Goal: Find contact information: Find contact information

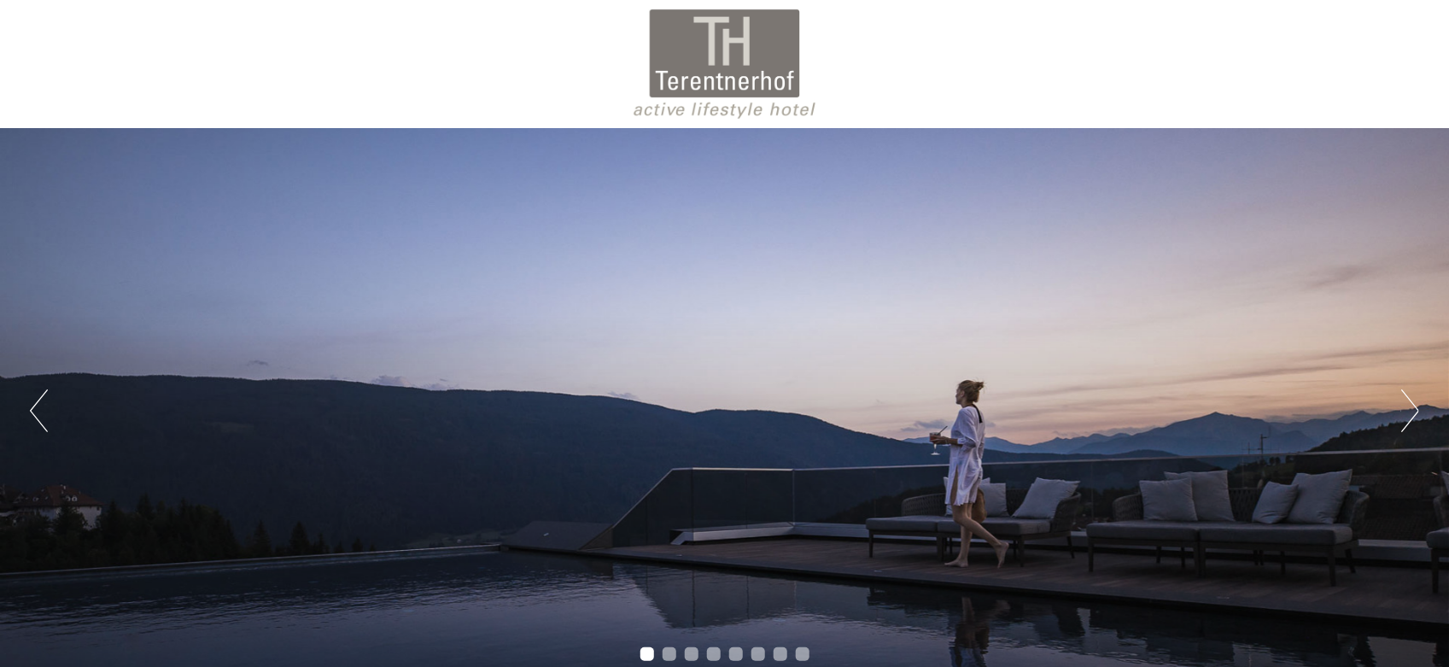
click at [1411, 407] on button "Next" at bounding box center [1411, 410] width 18 height 43
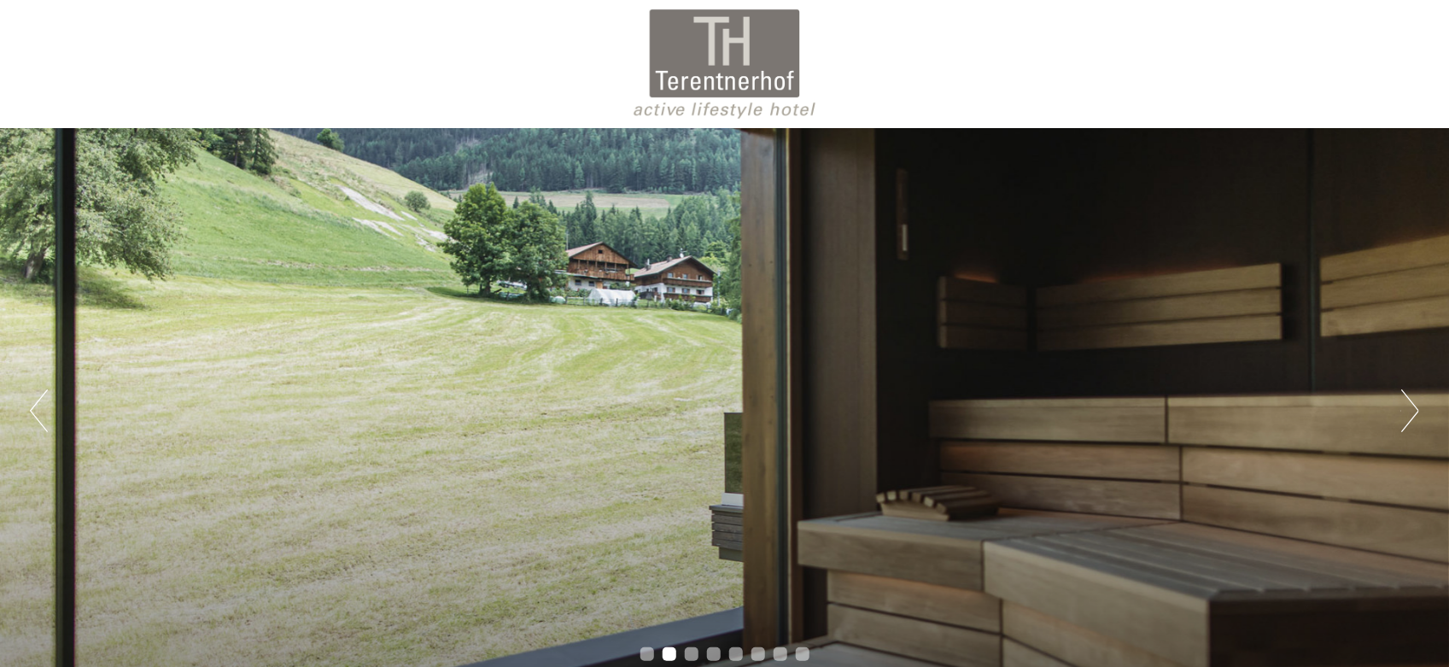
click at [1411, 407] on button "Next" at bounding box center [1411, 410] width 18 height 43
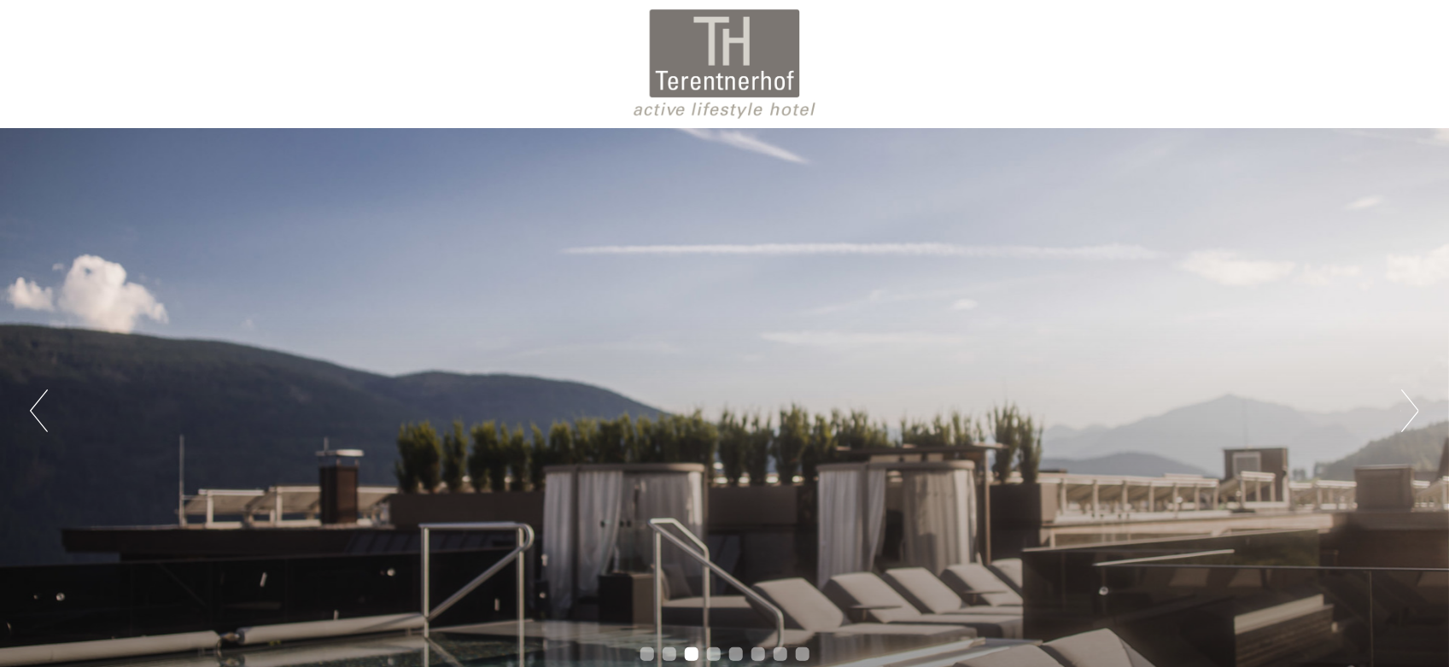
click at [1411, 407] on button "Next" at bounding box center [1411, 410] width 18 height 43
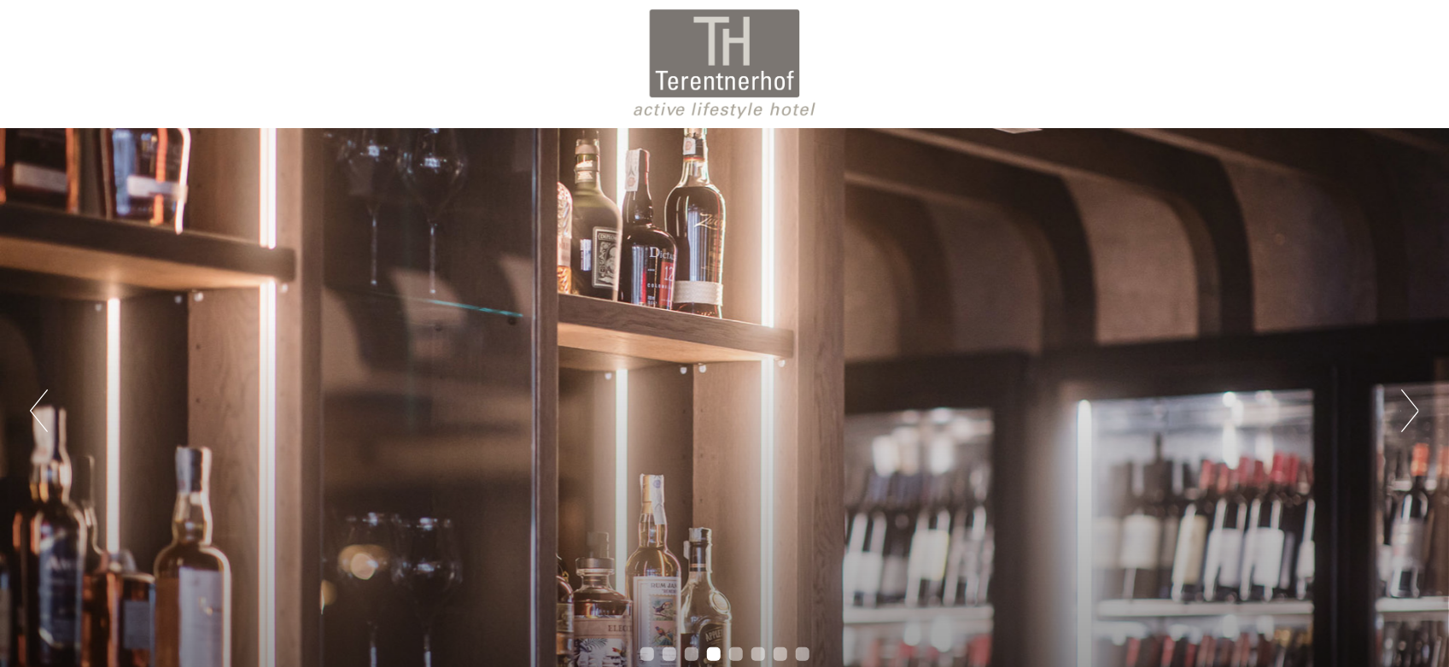
click at [1411, 407] on button "Next" at bounding box center [1411, 410] width 18 height 43
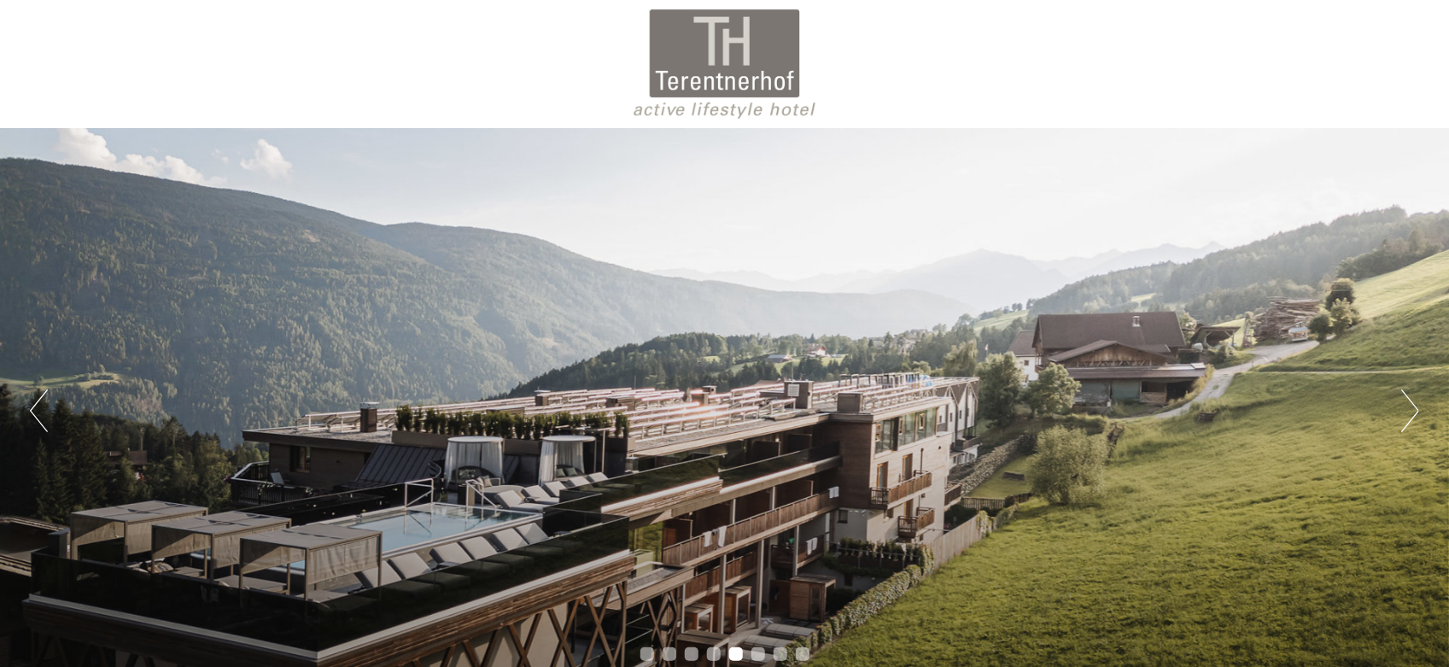
click at [1411, 407] on button "Next" at bounding box center [1411, 410] width 18 height 43
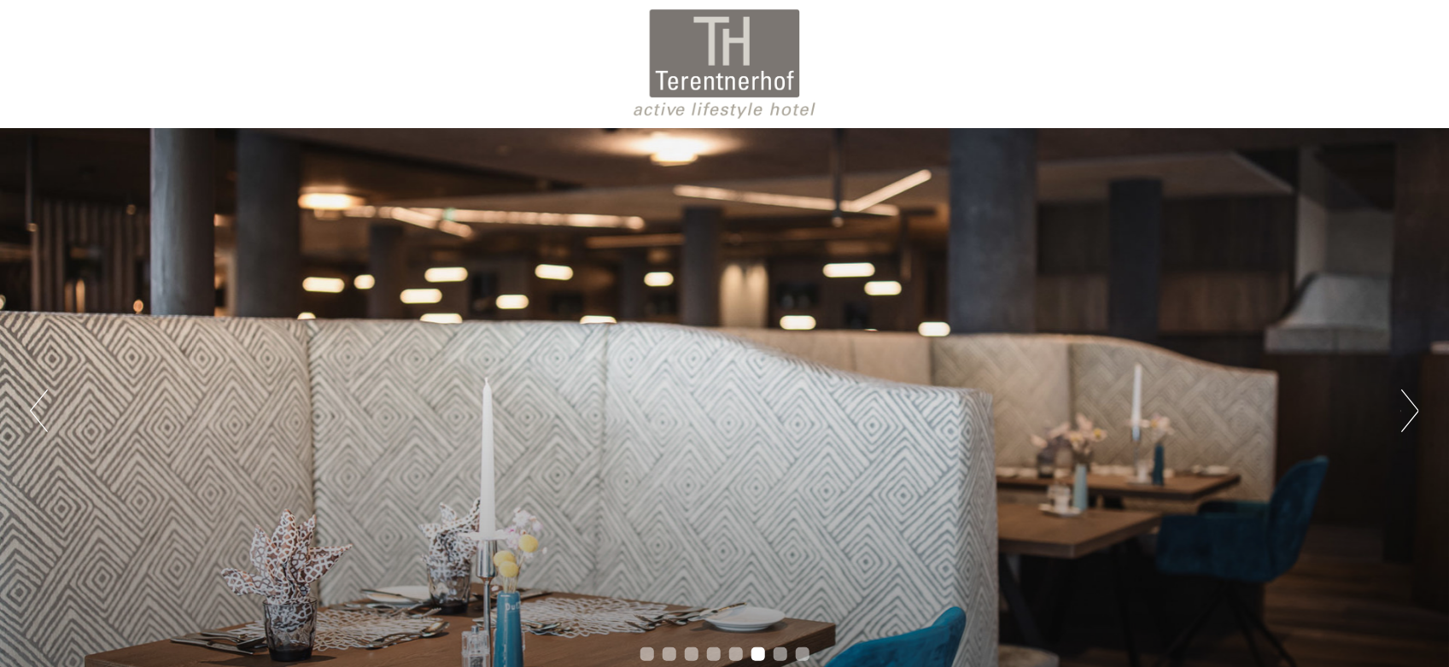
click at [1408, 415] on button "Next" at bounding box center [1411, 410] width 18 height 43
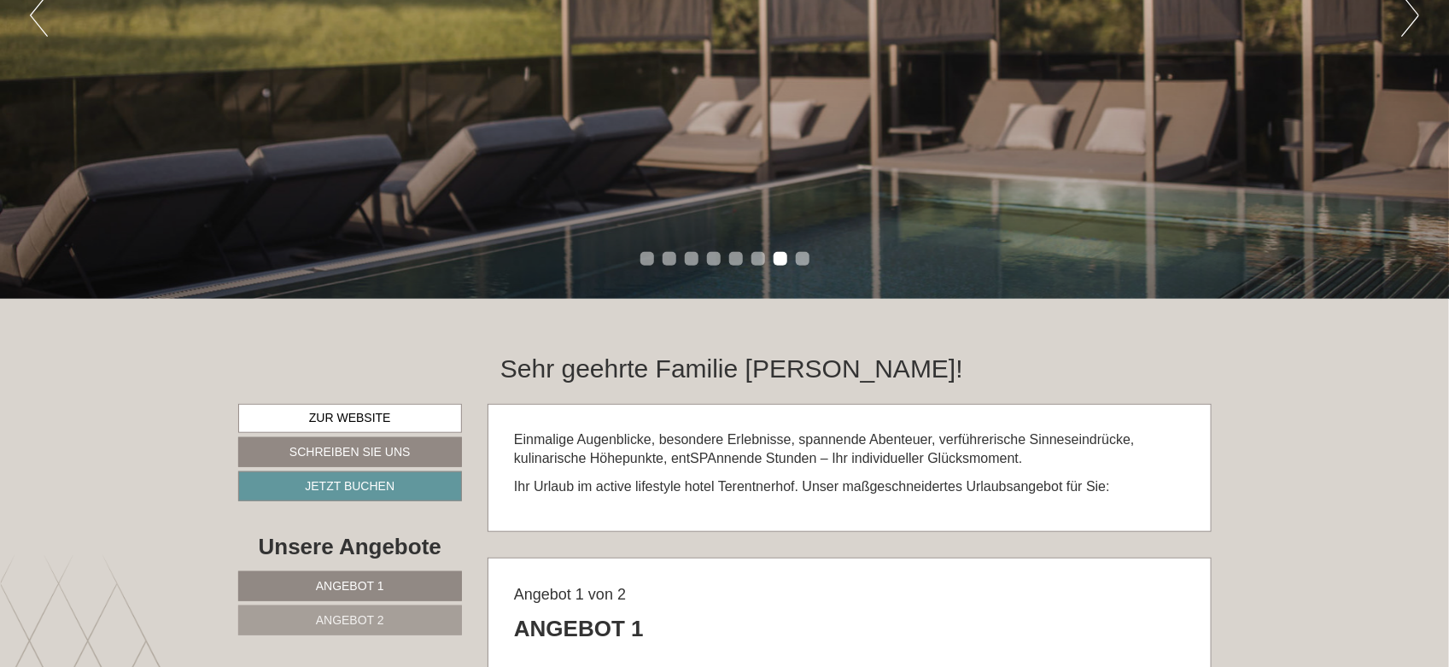
scroll to position [155, 0]
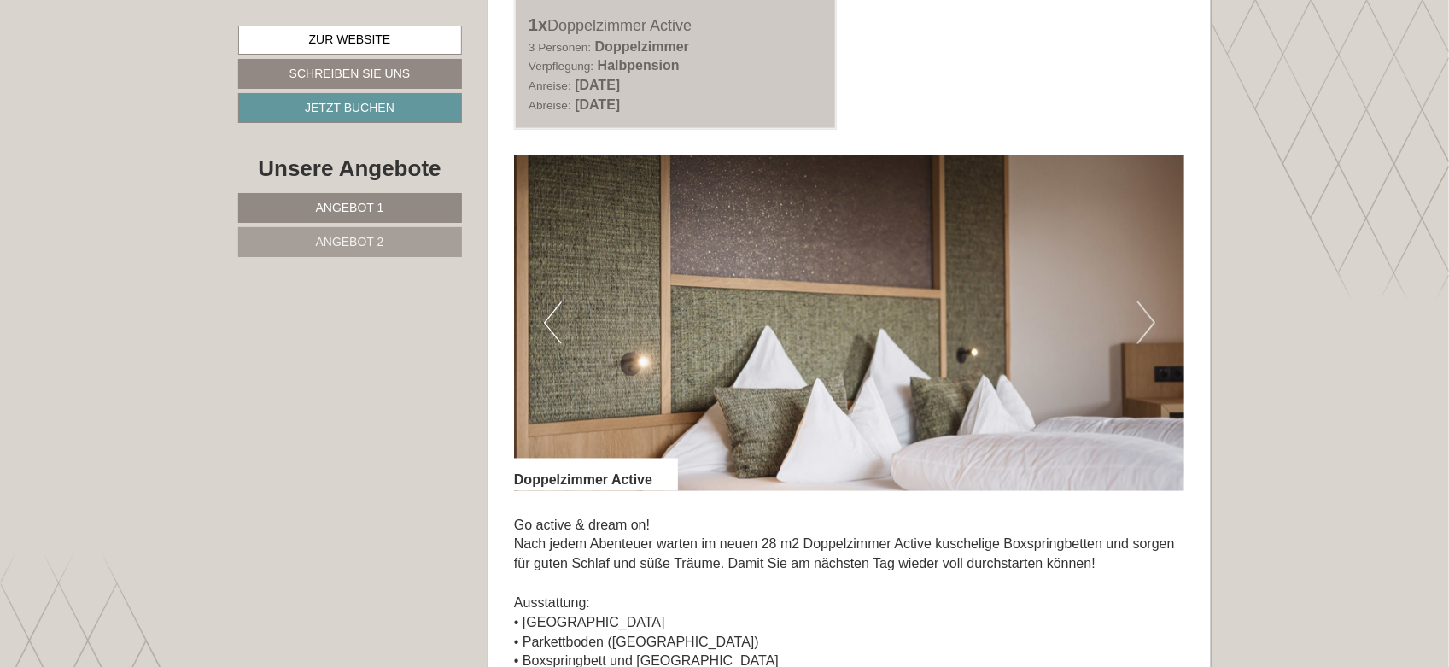
scroll to position [155, 0]
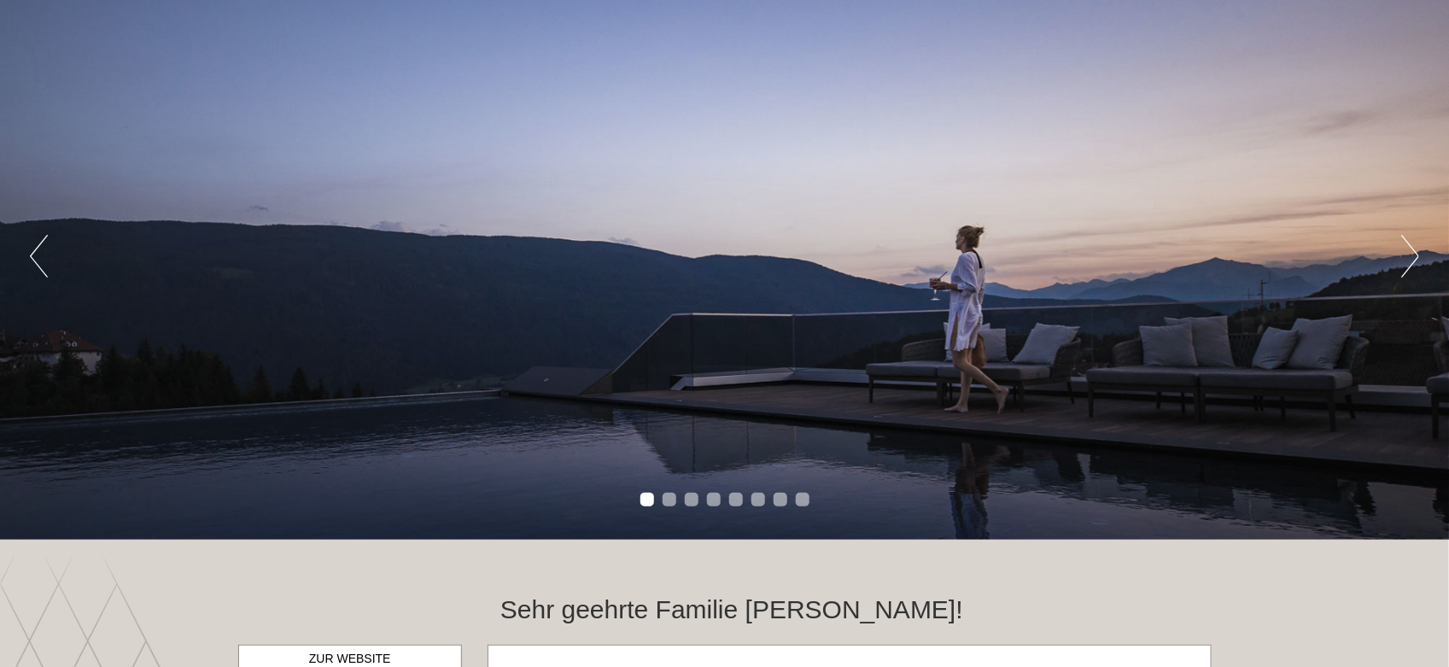
click at [1412, 258] on button "Next" at bounding box center [1411, 256] width 18 height 43
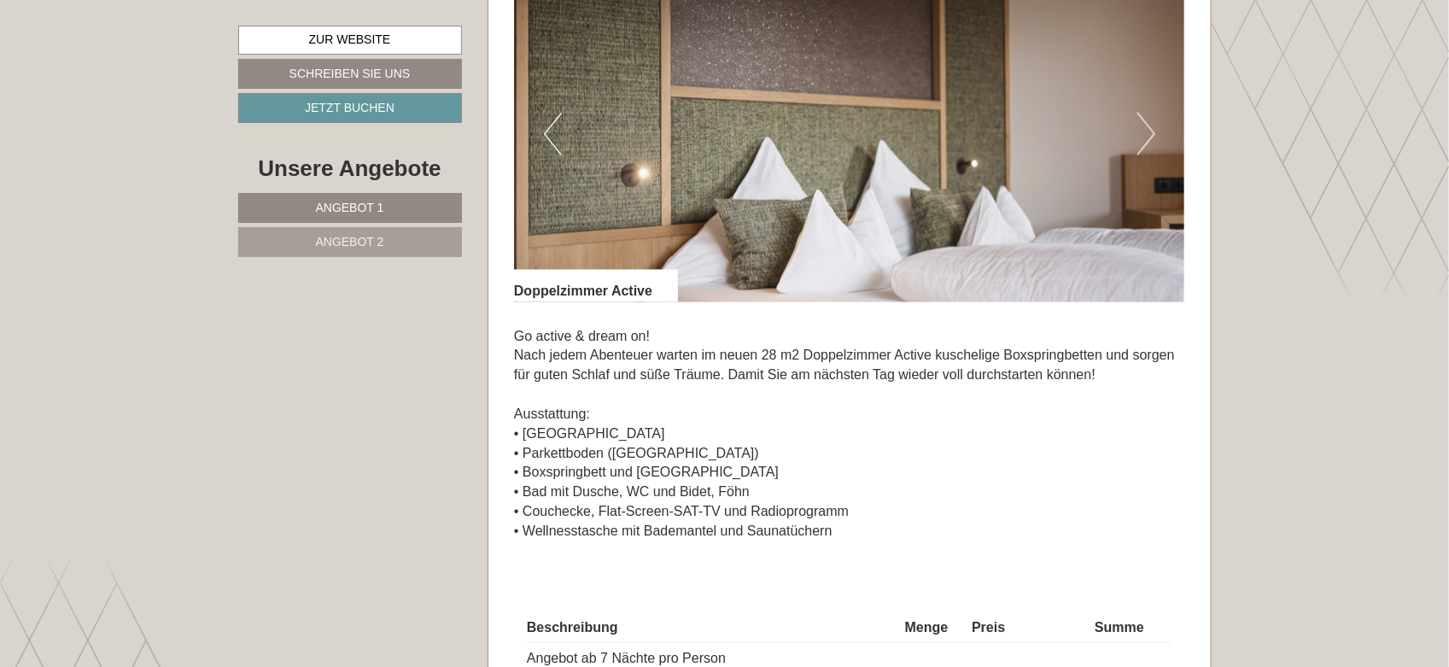
scroll to position [1154, 0]
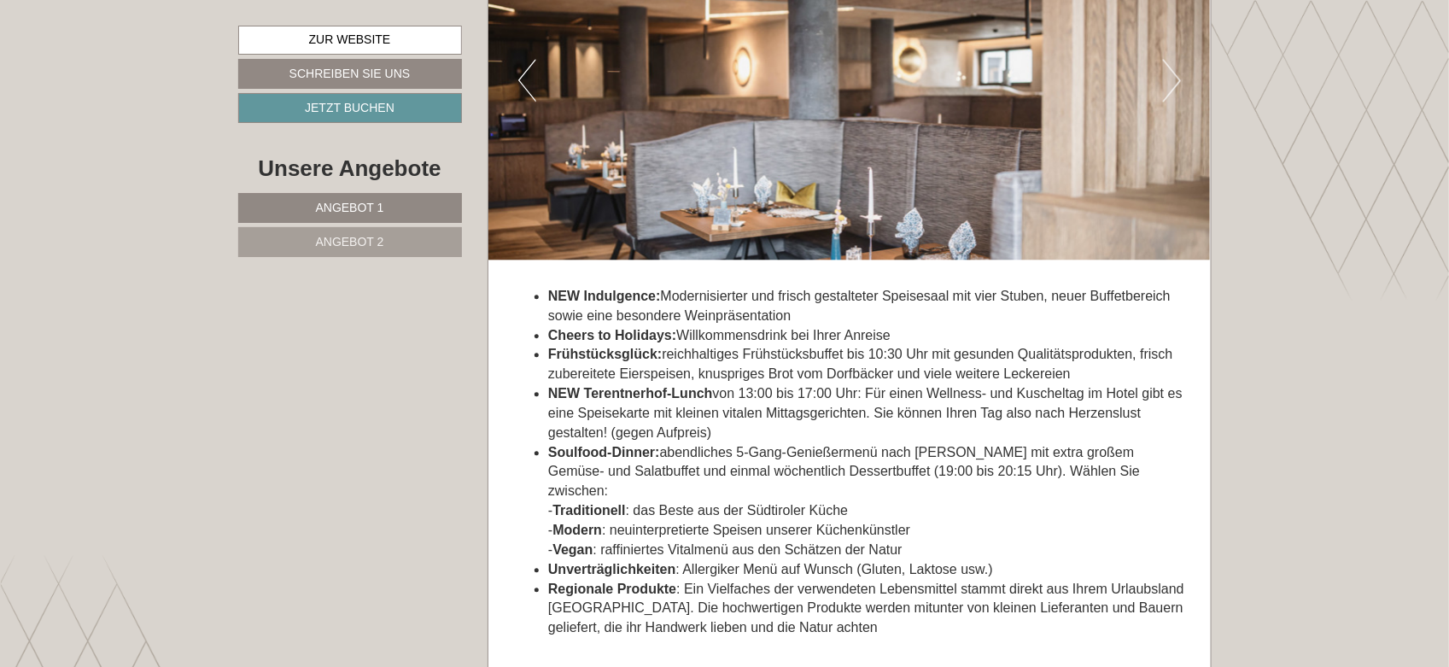
scroll to position [4665, 0]
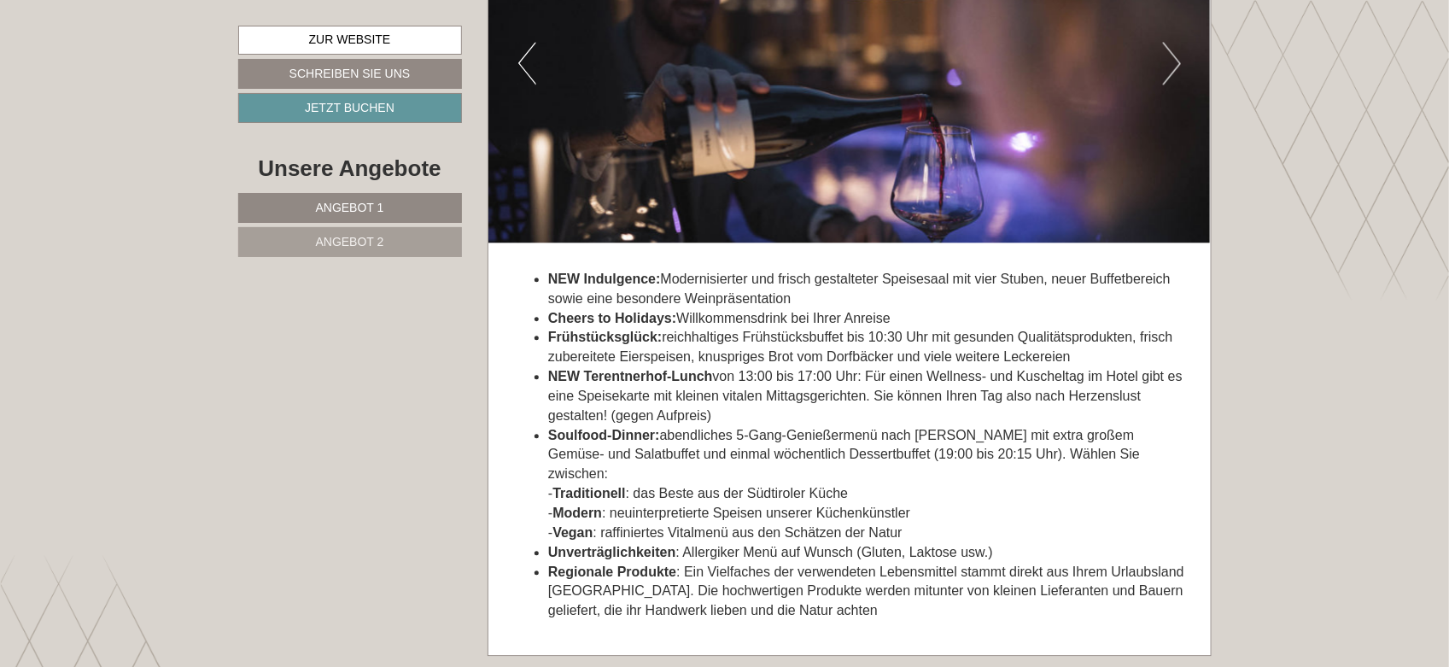
click at [1175, 66] on button "Next" at bounding box center [1172, 63] width 18 height 43
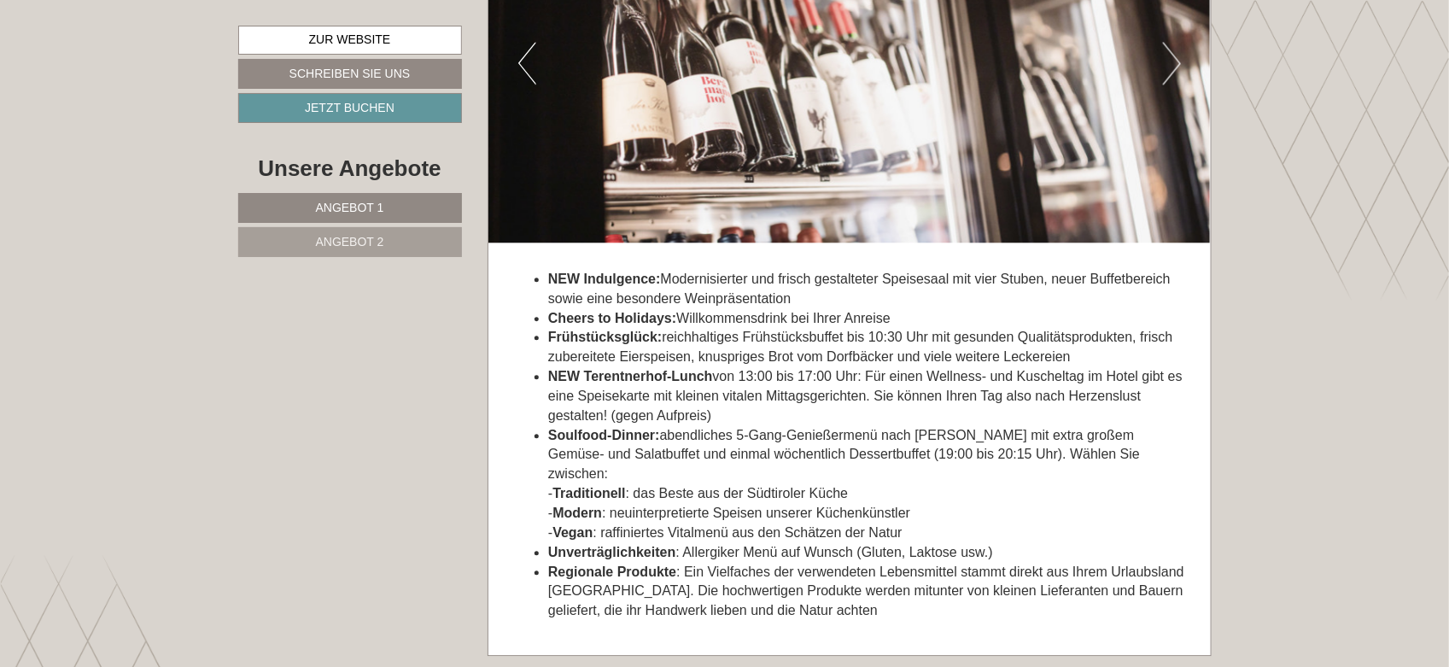
click at [1175, 66] on button "Next" at bounding box center [1172, 63] width 18 height 43
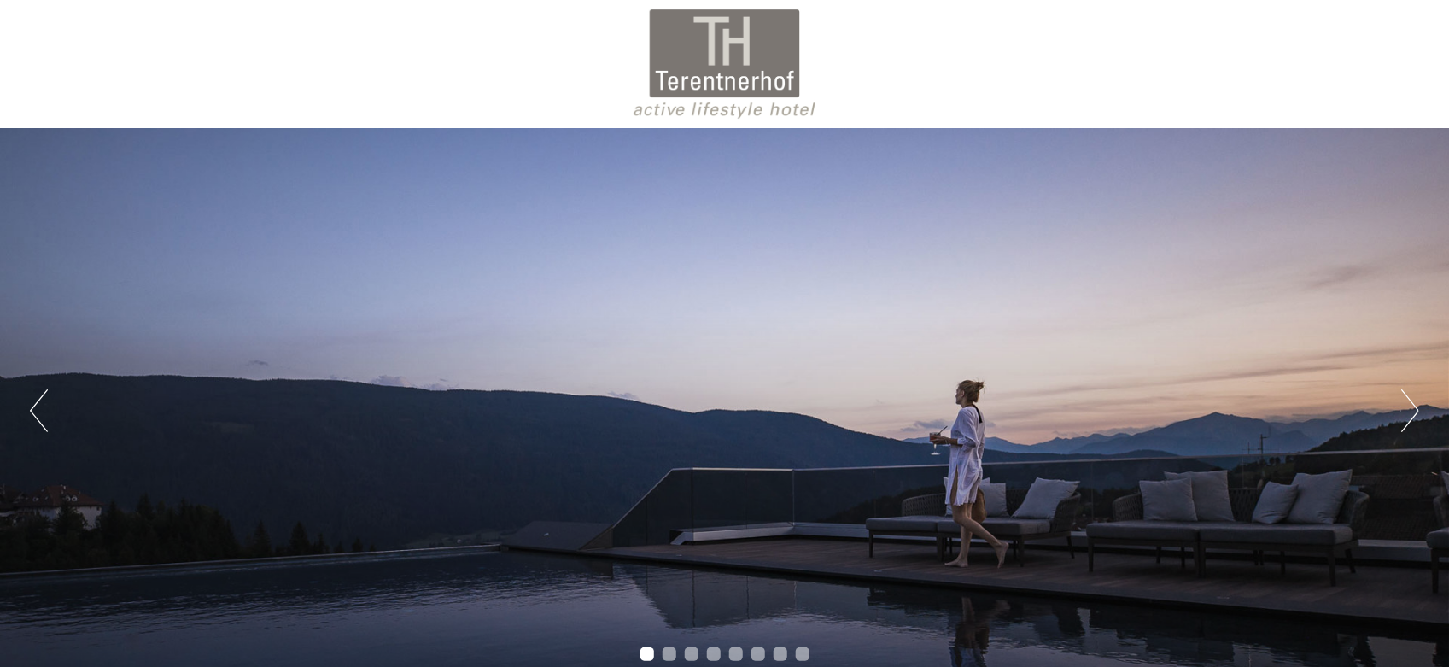
drag, startPoint x: 1452, startPoint y: 51, endPoint x: 1457, endPoint y: 235, distance: 183.7
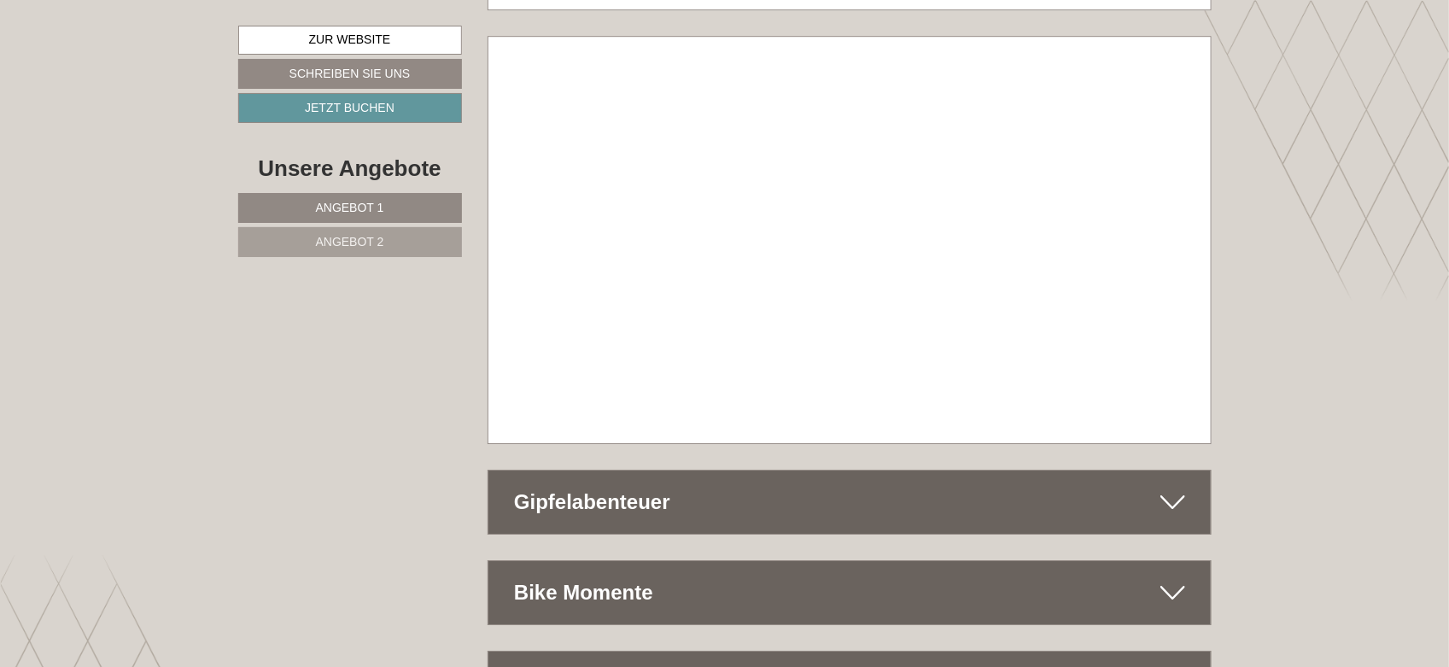
scroll to position [8161, 0]
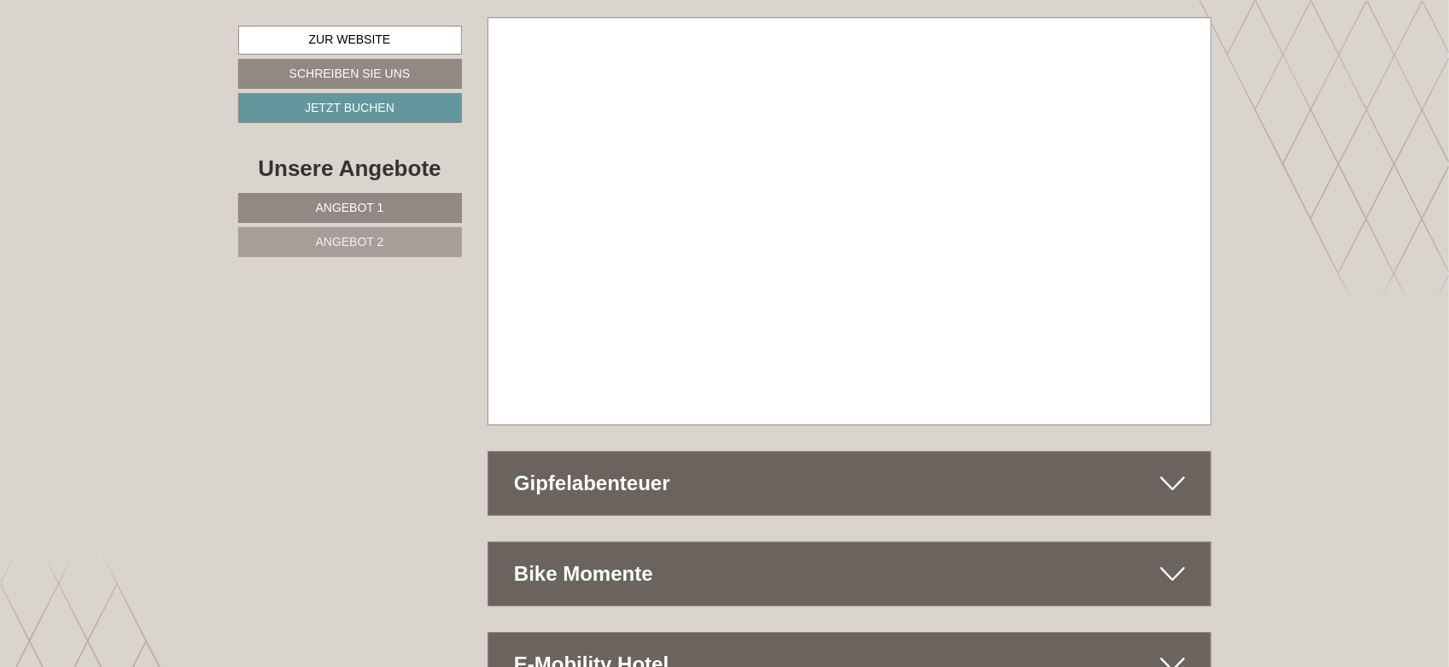
click at [1174, 559] on icon at bounding box center [1173, 573] width 25 height 29
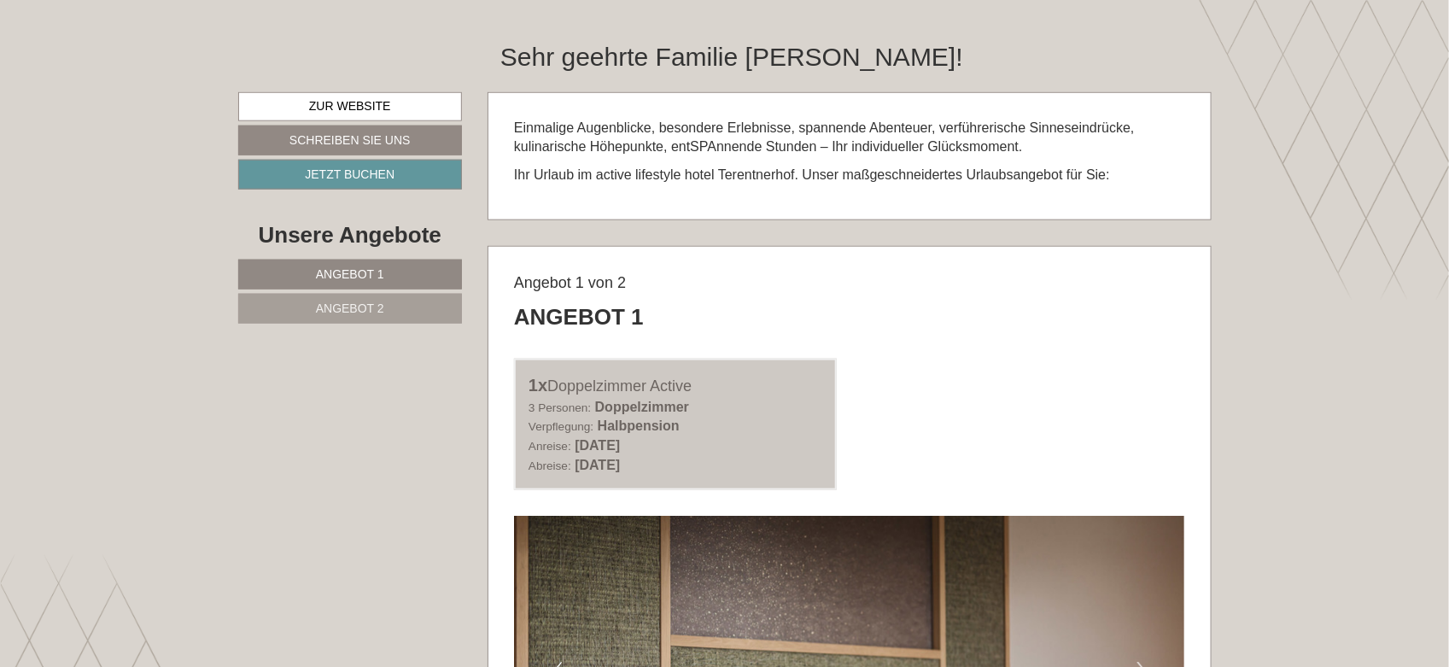
scroll to position [0, 0]
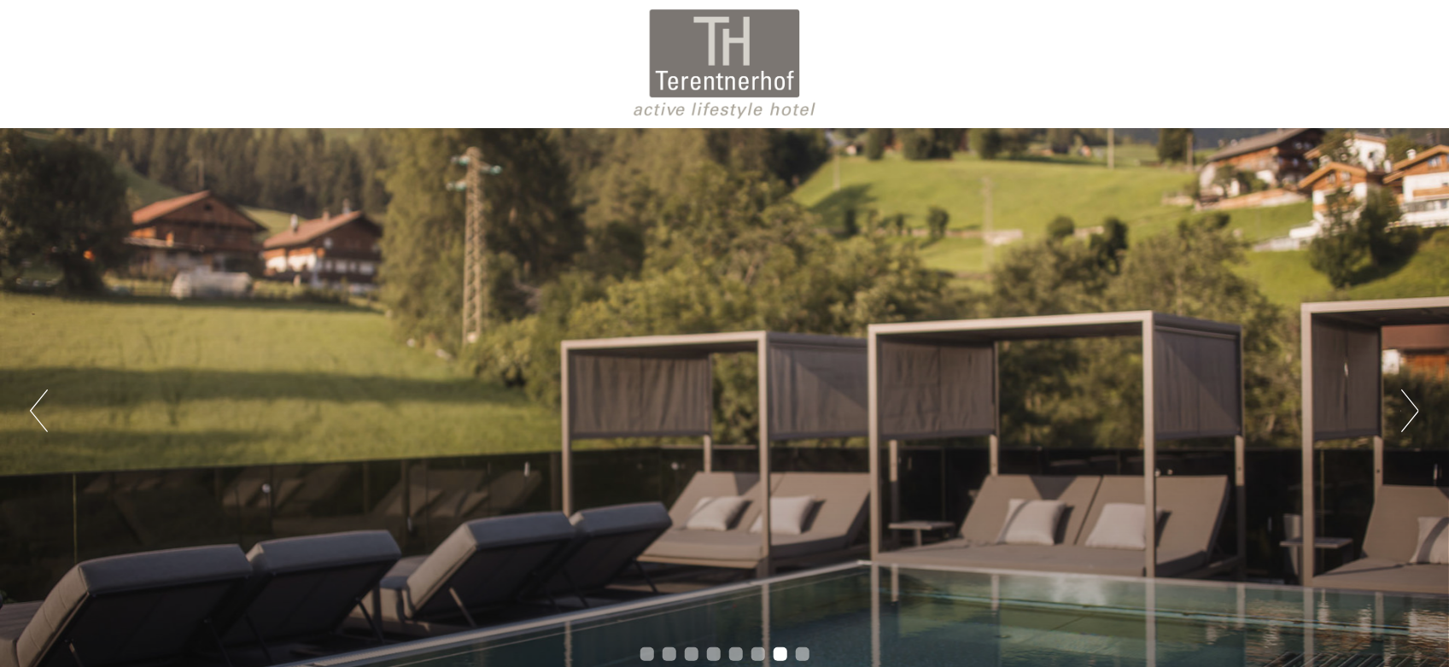
click at [1406, 402] on button "Next" at bounding box center [1411, 410] width 18 height 43
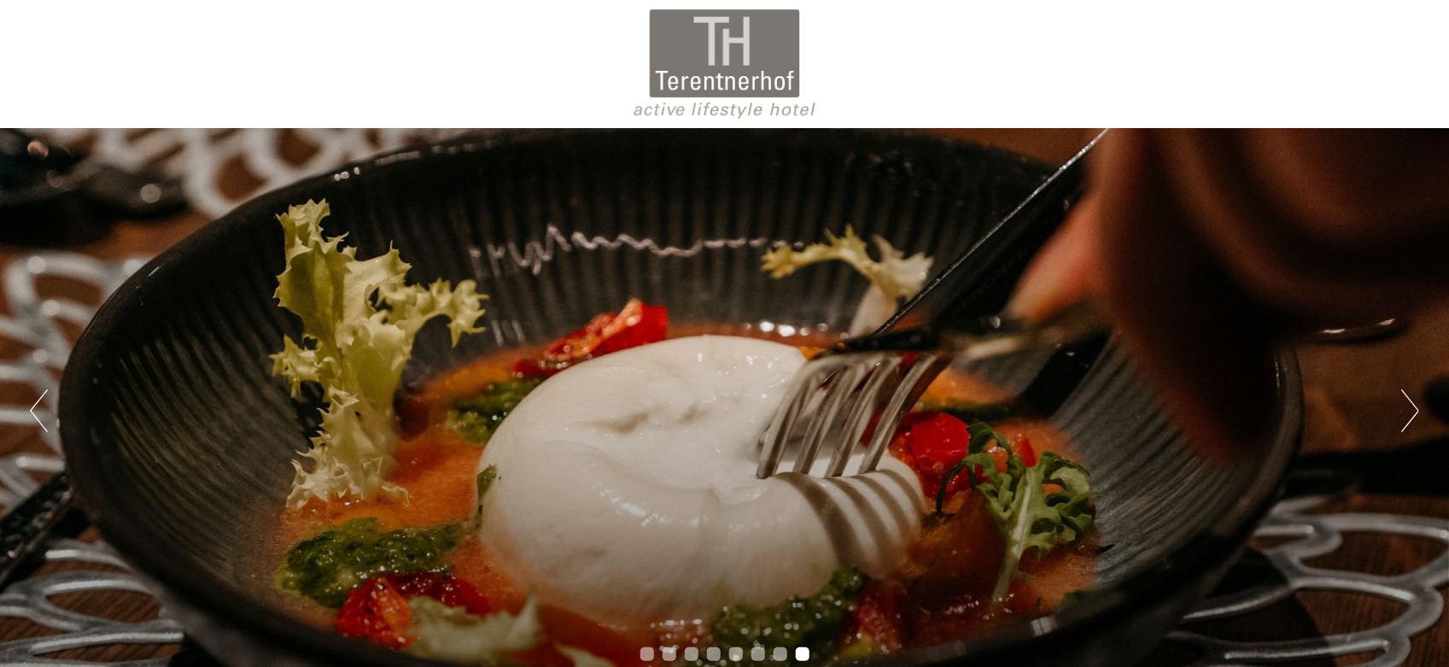
click at [1406, 402] on button "Next" at bounding box center [1411, 410] width 18 height 43
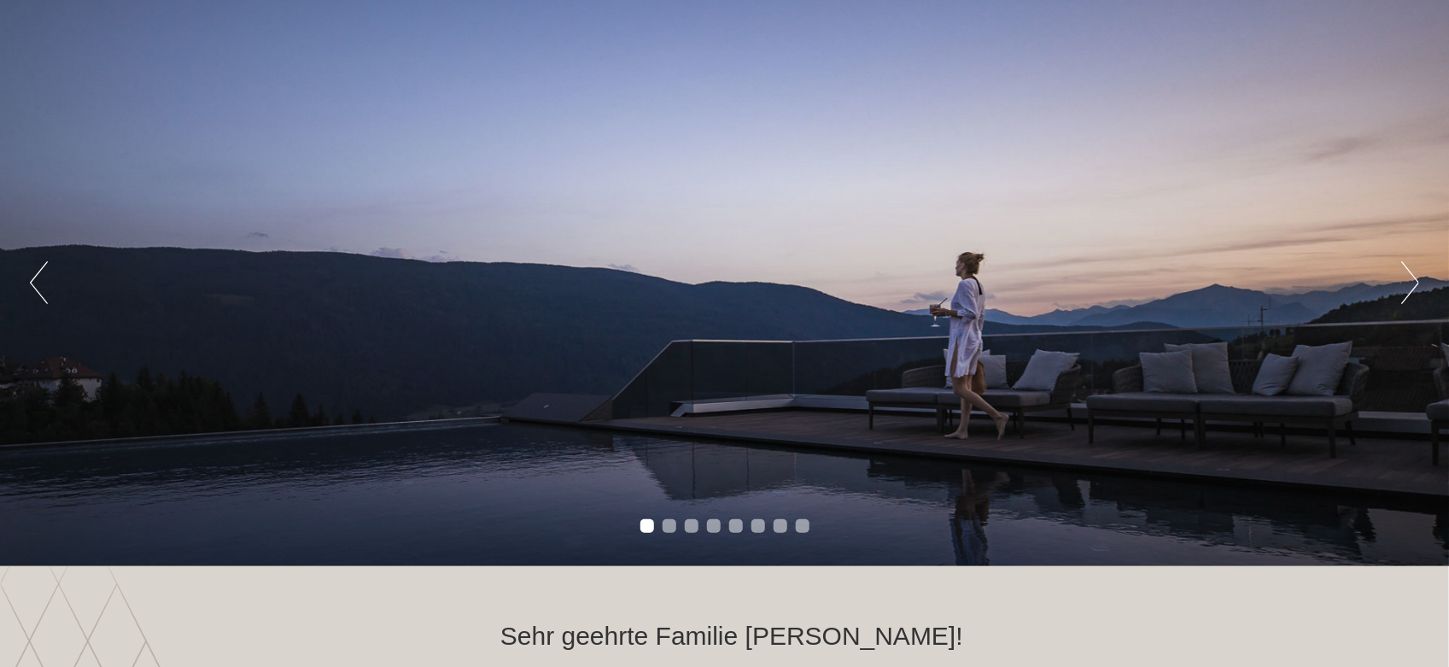
scroll to position [91, 0]
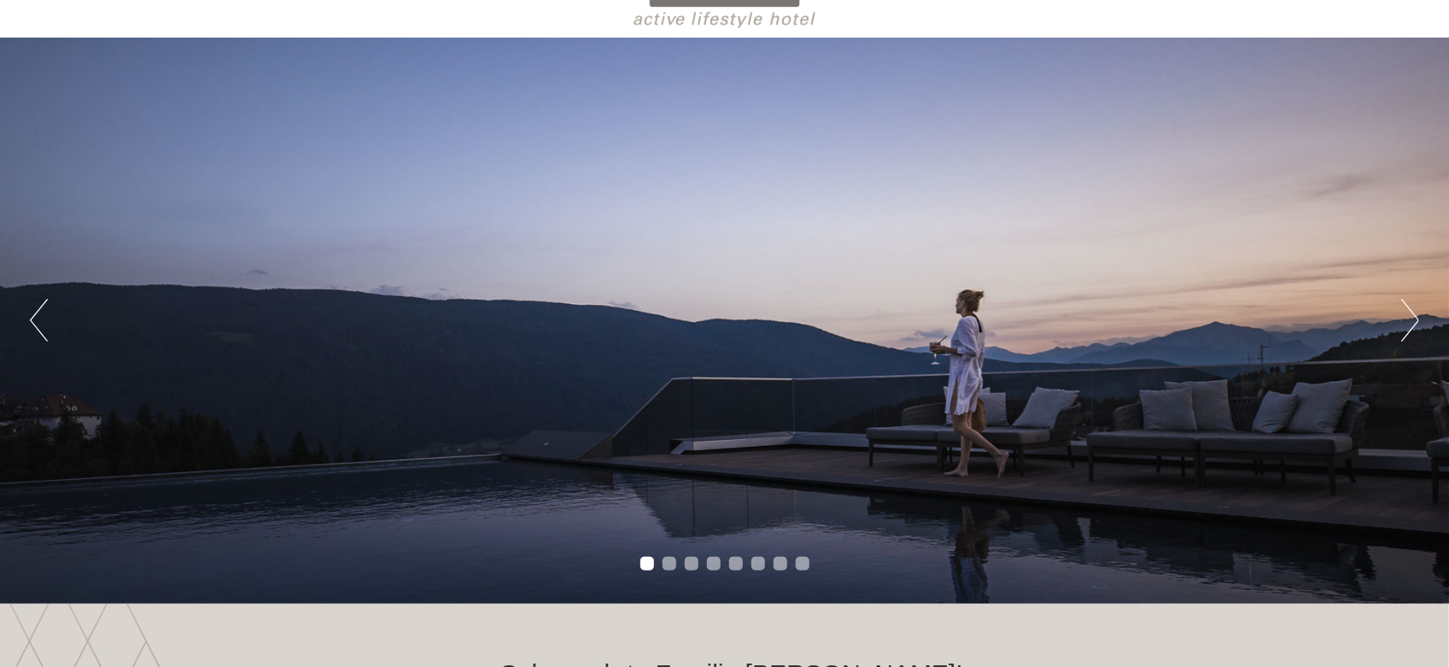
click at [1414, 321] on button "Next" at bounding box center [1411, 320] width 18 height 43
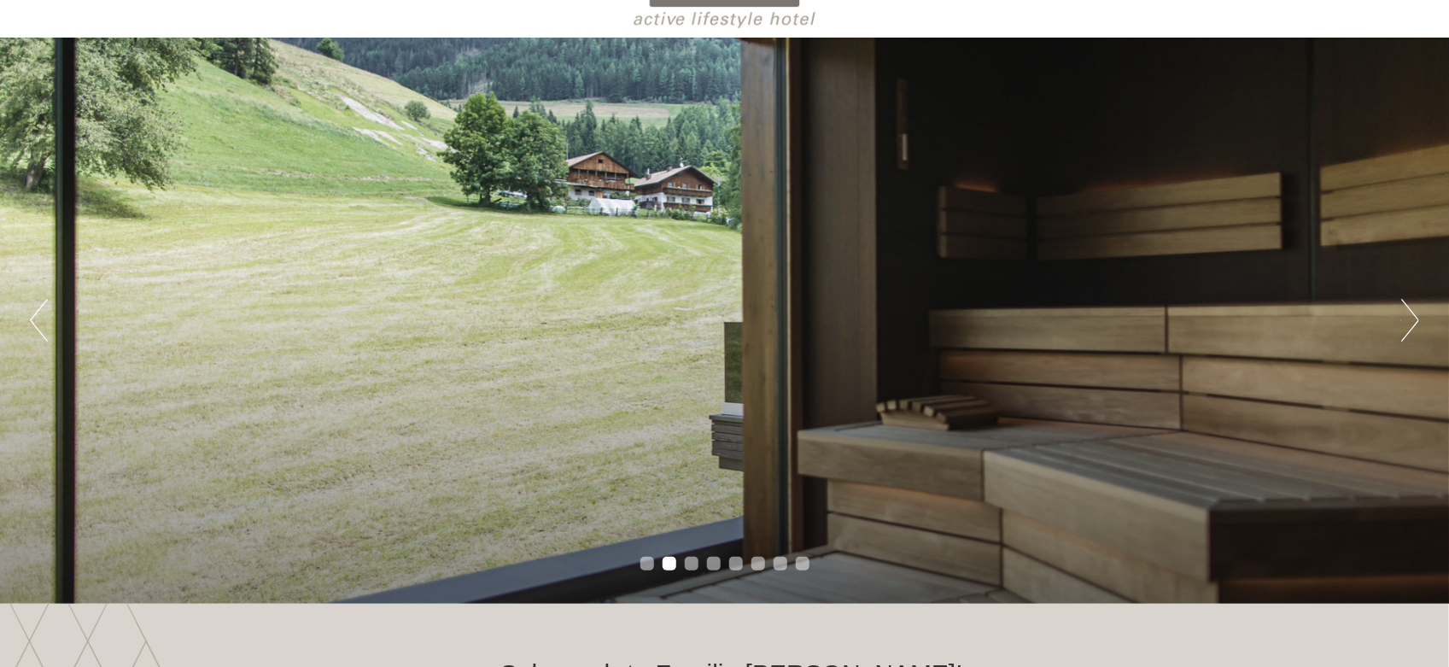
click at [1414, 321] on button "Next" at bounding box center [1411, 320] width 18 height 43
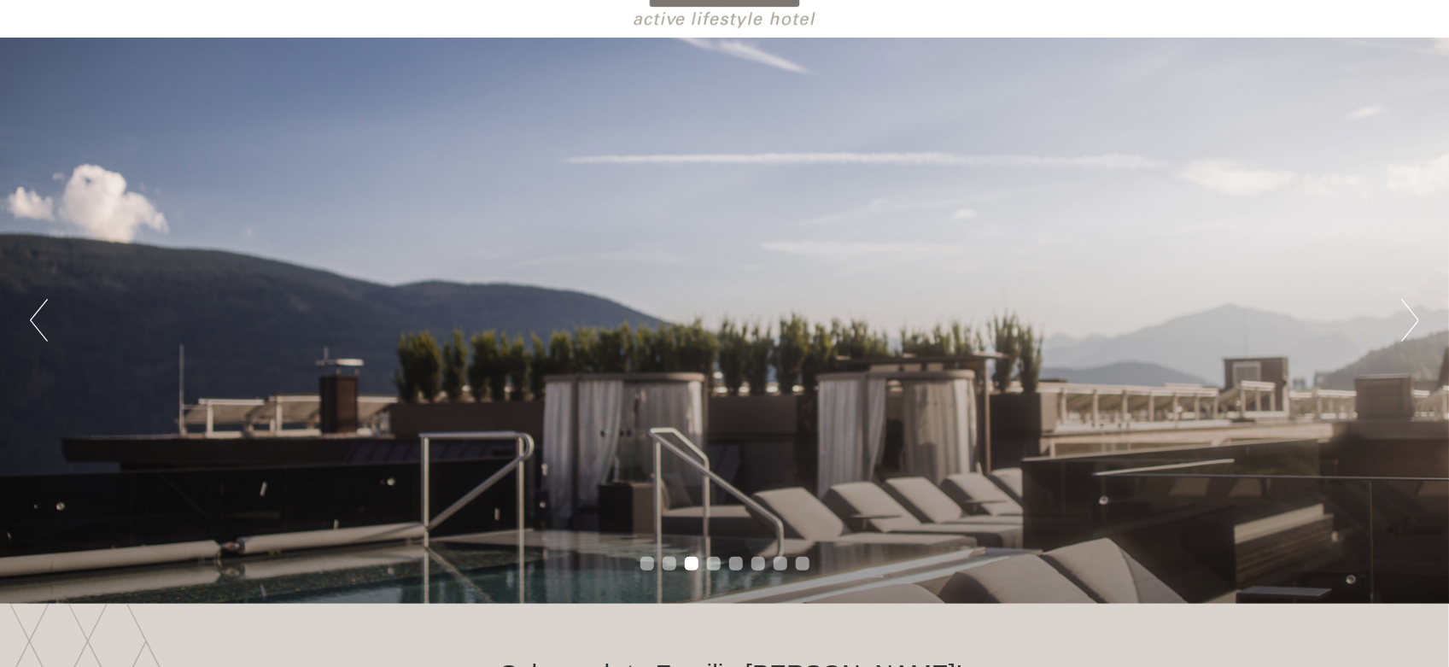
click at [1414, 321] on button "Next" at bounding box center [1411, 320] width 18 height 43
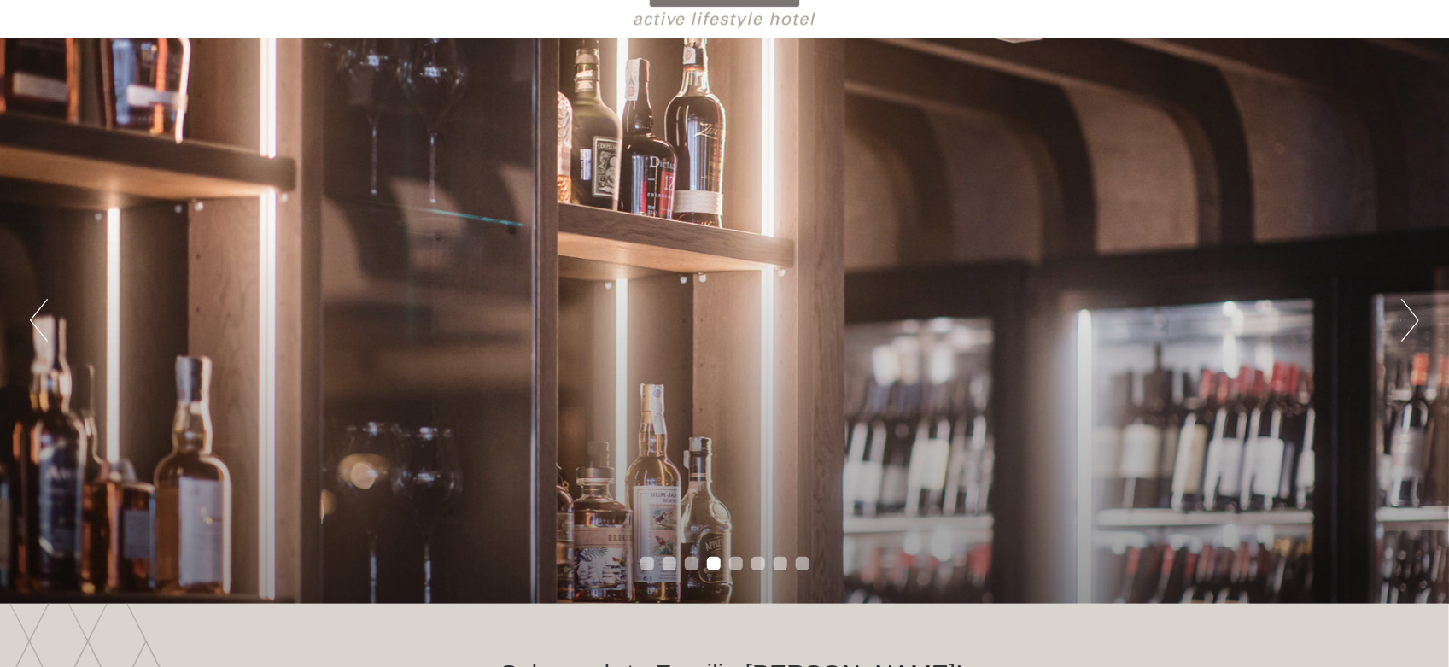
click at [1414, 321] on button "Next" at bounding box center [1411, 320] width 18 height 43
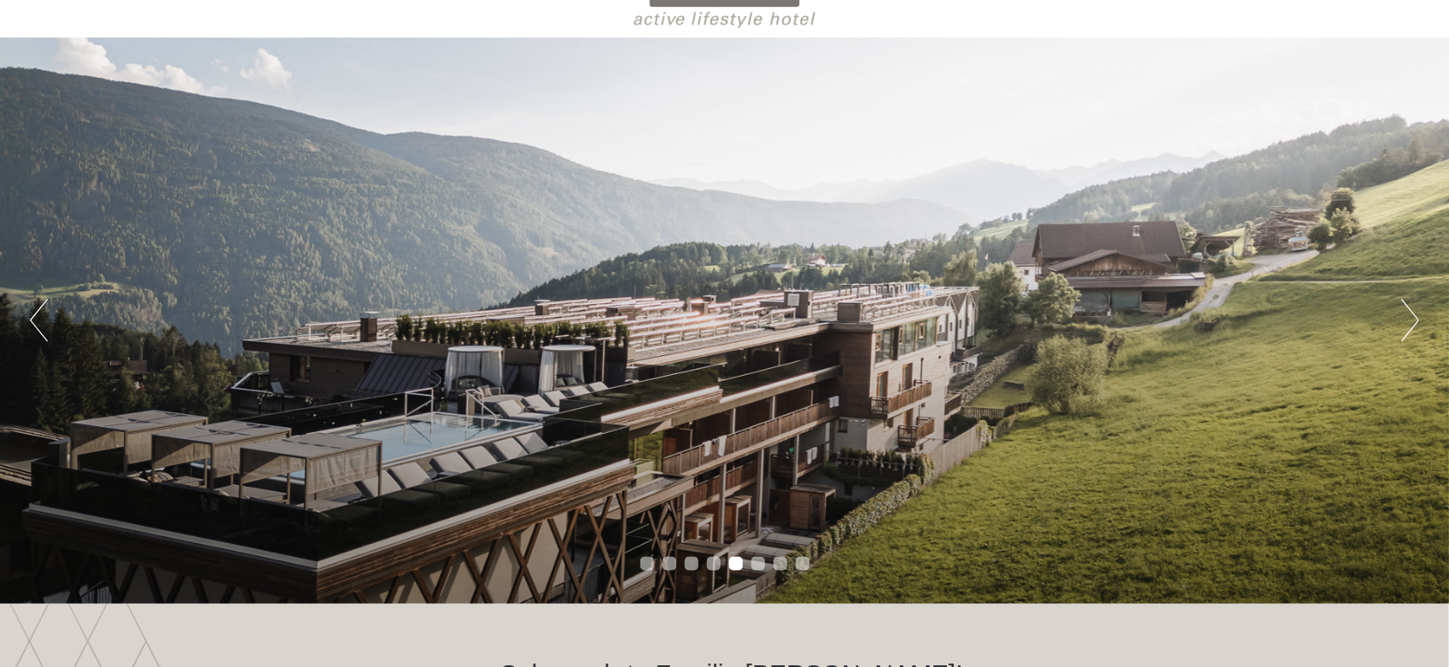
click at [1414, 321] on button "Next" at bounding box center [1411, 320] width 18 height 43
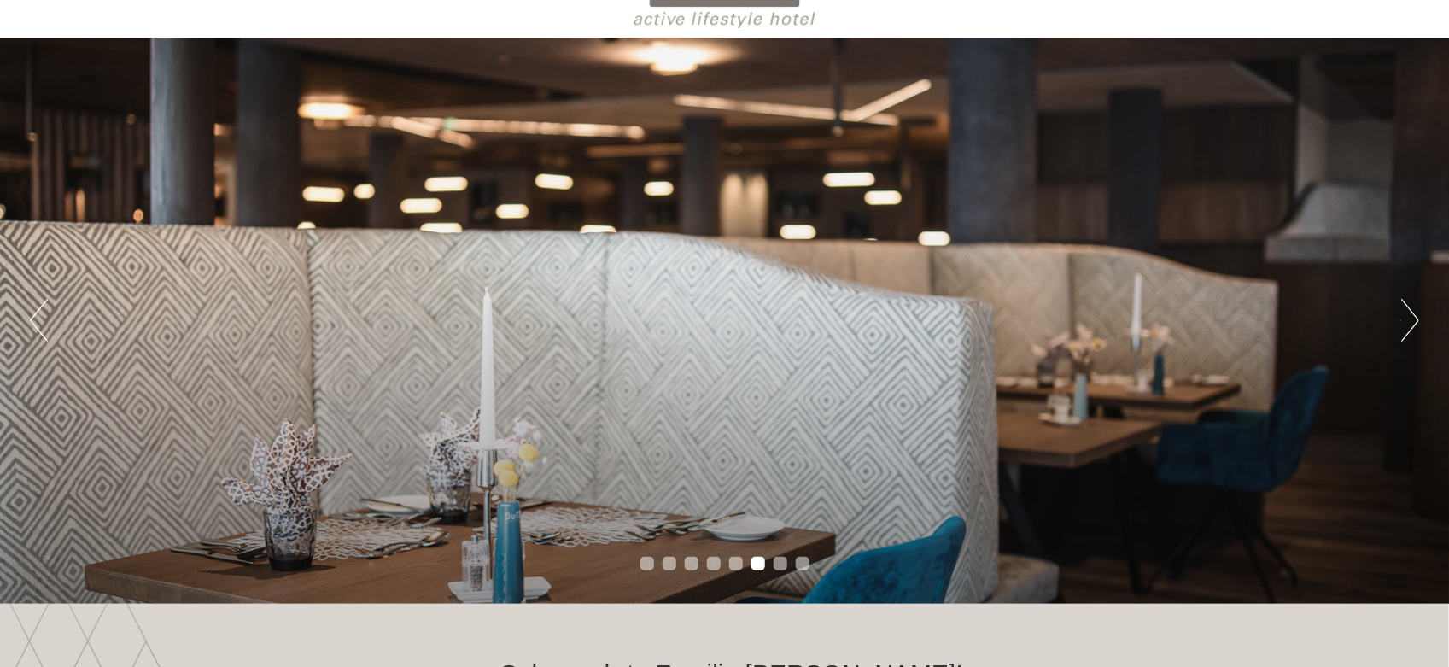
click at [1414, 321] on button "Next" at bounding box center [1411, 320] width 18 height 43
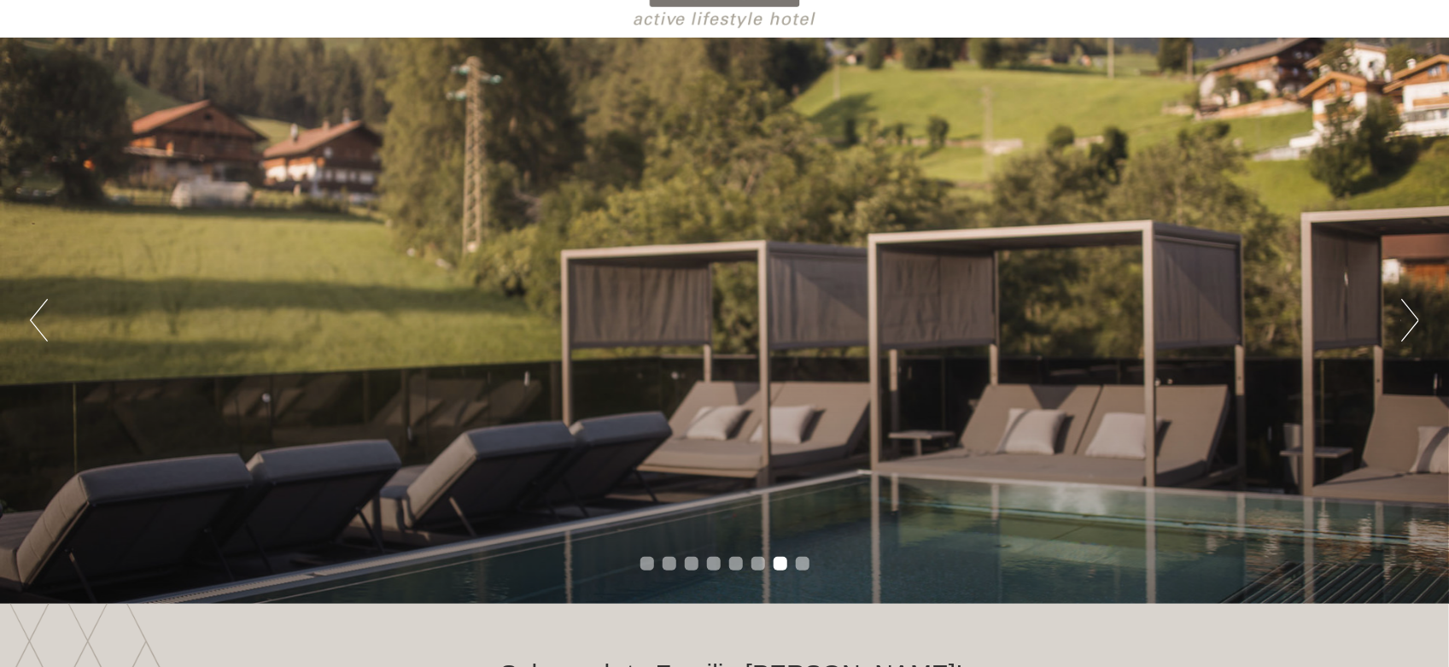
click at [1414, 321] on button "Next" at bounding box center [1411, 320] width 18 height 43
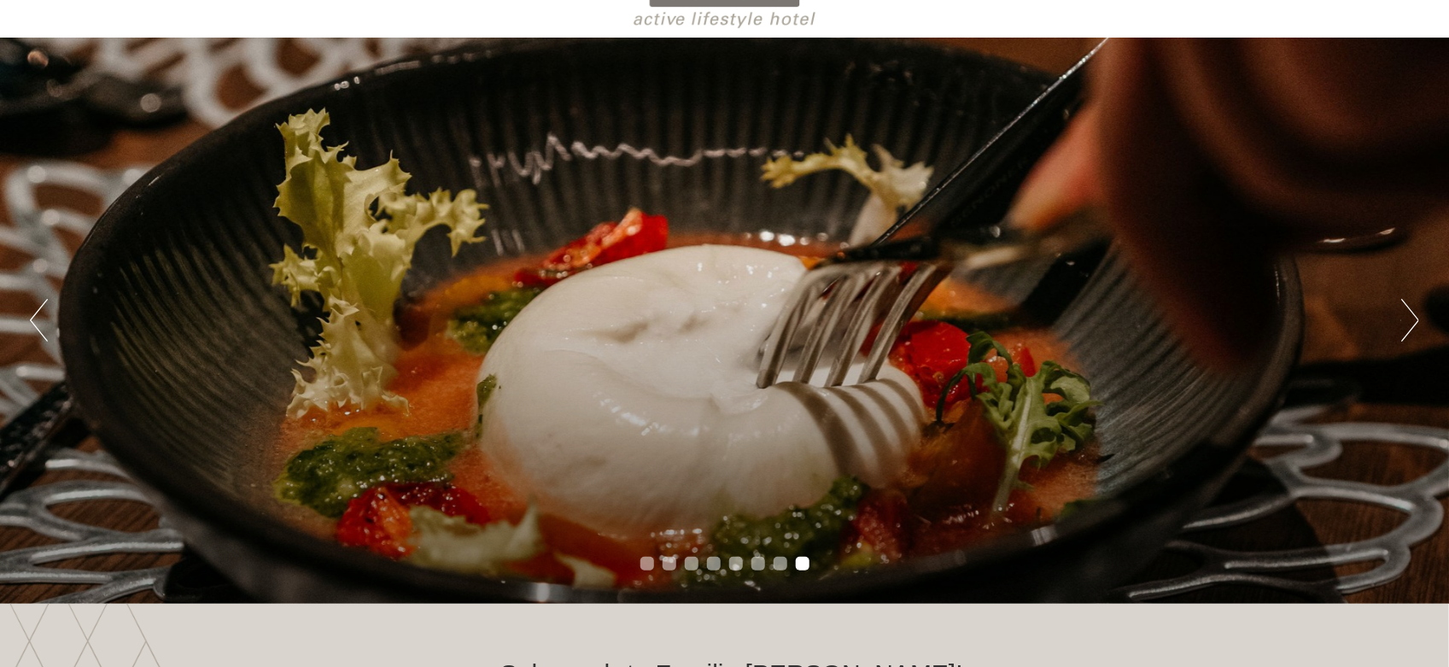
click at [1414, 321] on button "Next" at bounding box center [1411, 320] width 18 height 43
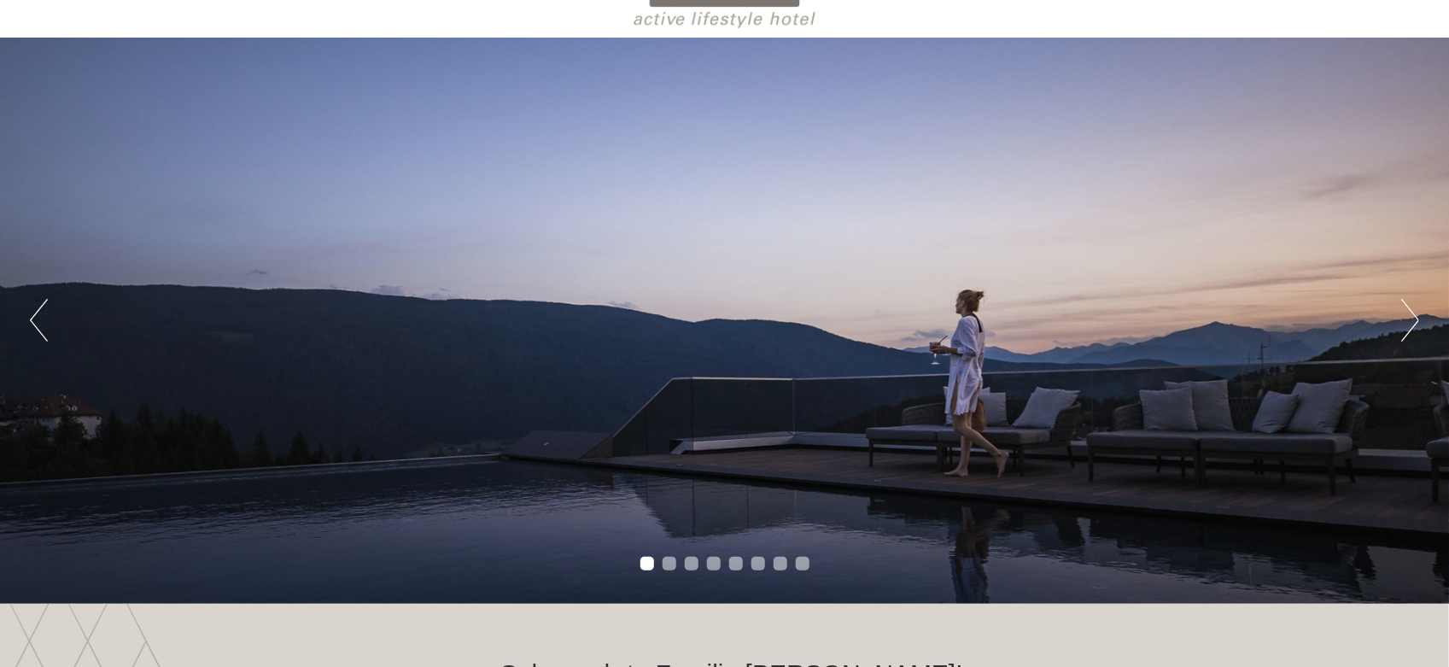
click at [1414, 321] on button "Next" at bounding box center [1411, 320] width 18 height 43
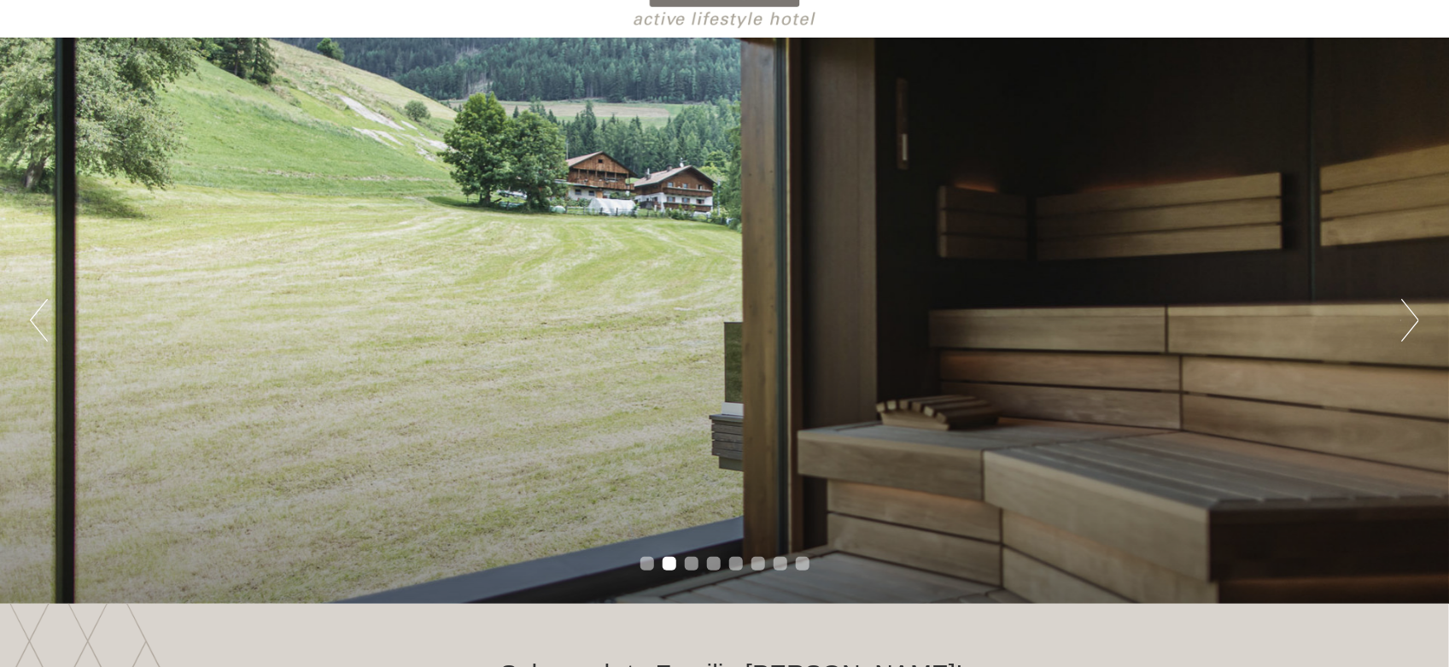
click at [1414, 321] on button "Next" at bounding box center [1411, 320] width 18 height 43
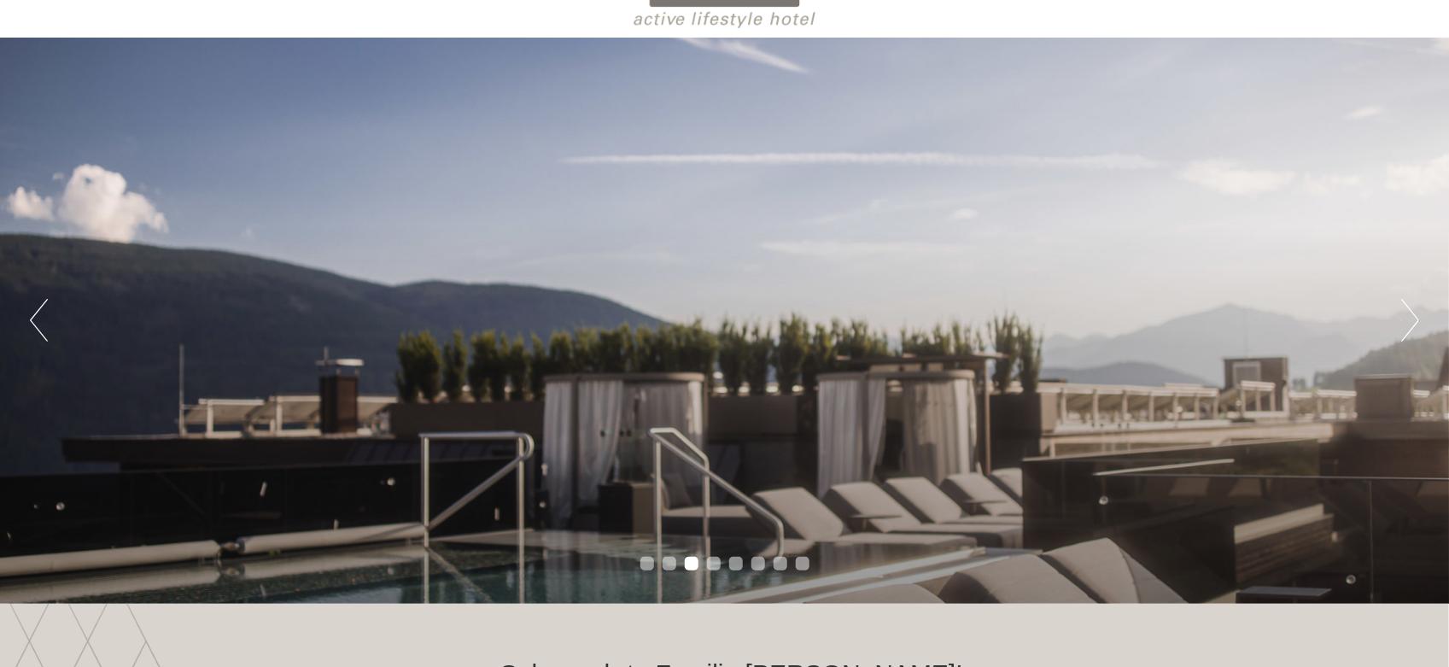
drag, startPoint x: 1449, startPoint y: 31, endPoint x: 1457, endPoint y: 88, distance: 57.9
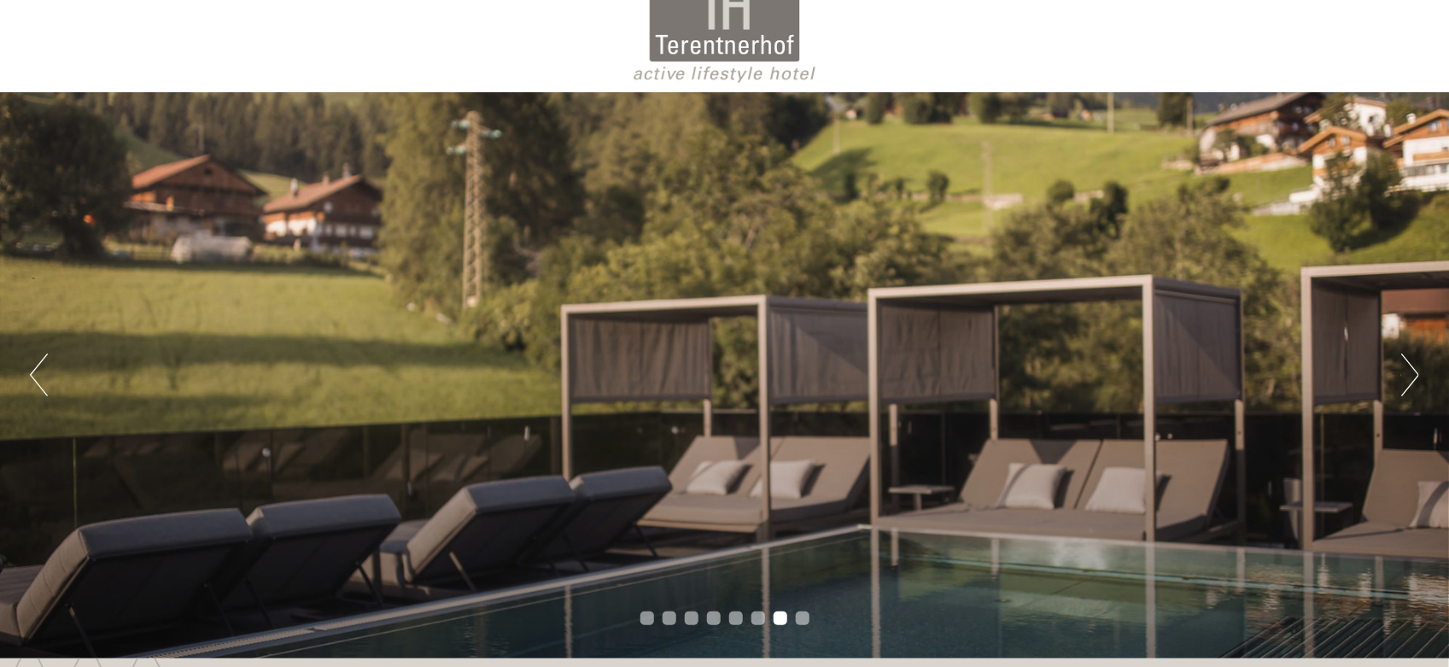
scroll to position [0, 0]
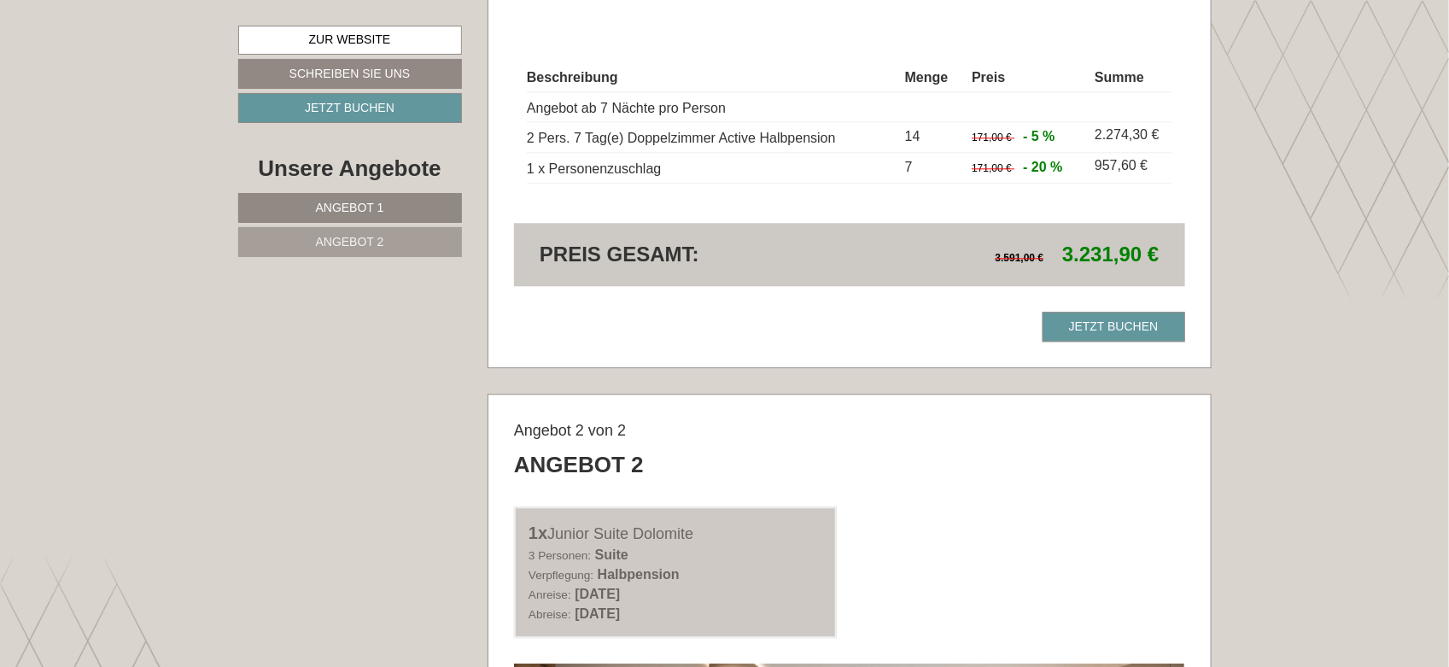
scroll to position [1859, 0]
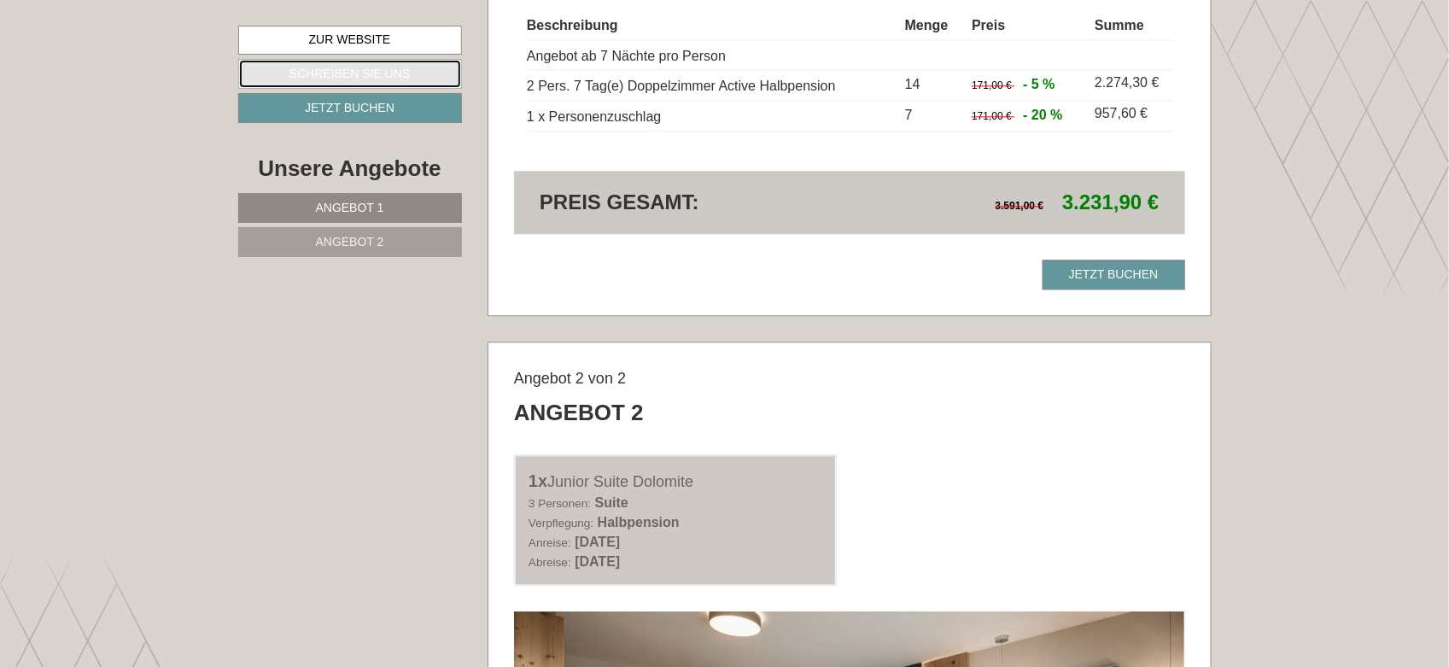
click at [410, 74] on link "Schreiben Sie uns" at bounding box center [350, 74] width 224 height 30
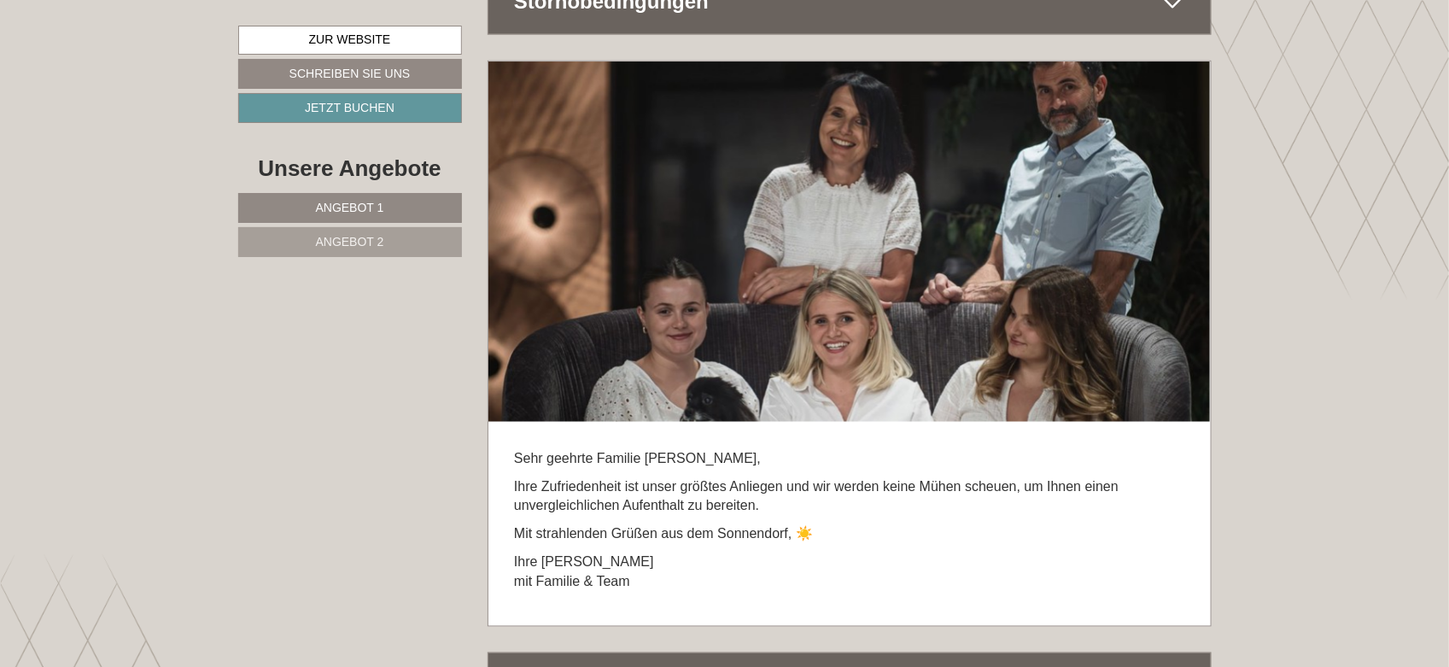
scroll to position [9659, 0]
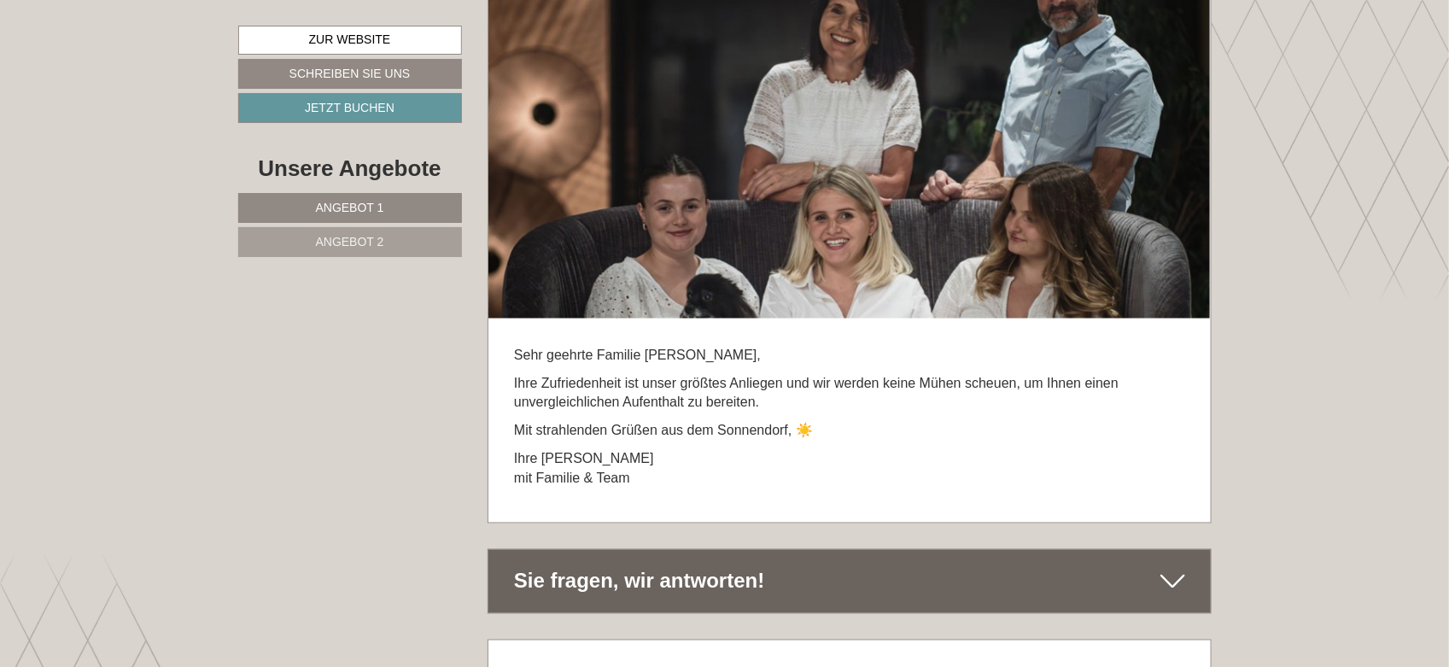
click at [1147, 550] on div "Sie fragen, wir antworten!" at bounding box center [850, 581] width 723 height 63
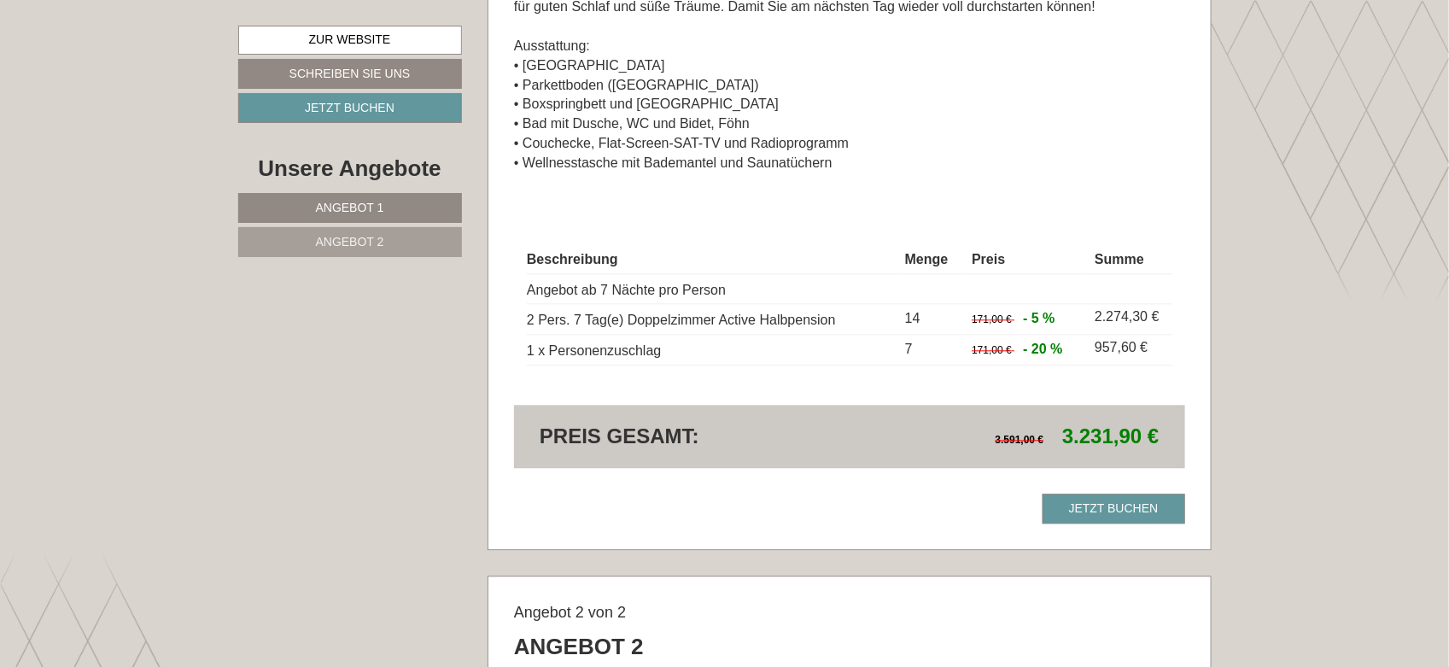
scroll to position [0, 0]
